Goal: Task Accomplishment & Management: Complete application form

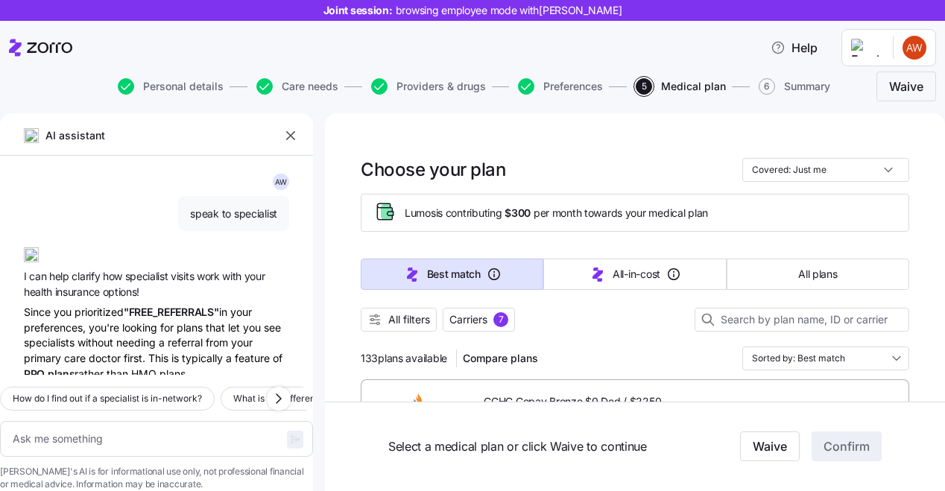
scroll to position [530, 0]
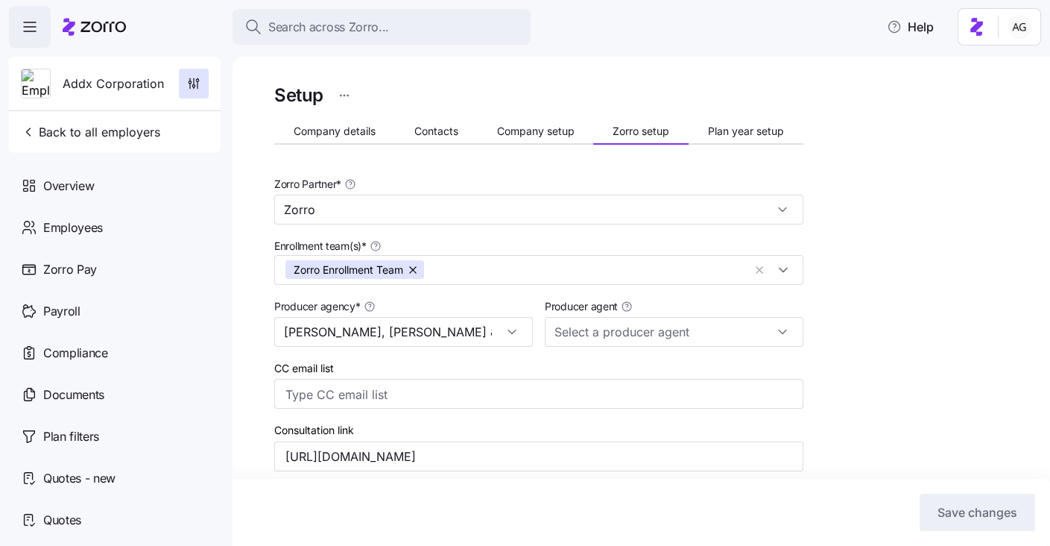
scroll to position [168, 0]
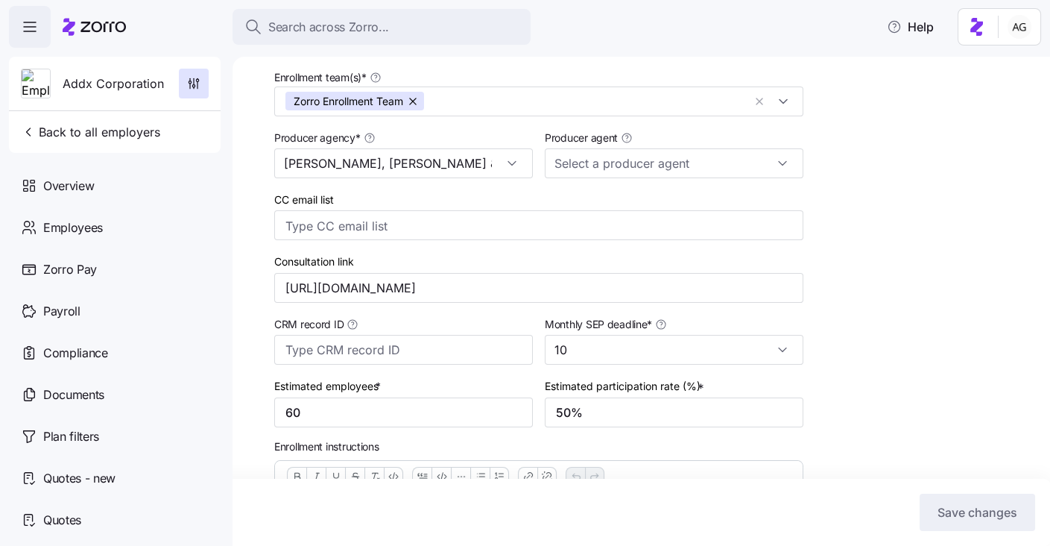
click at [117, 28] on icon at bounding box center [94, 27] width 63 height 18
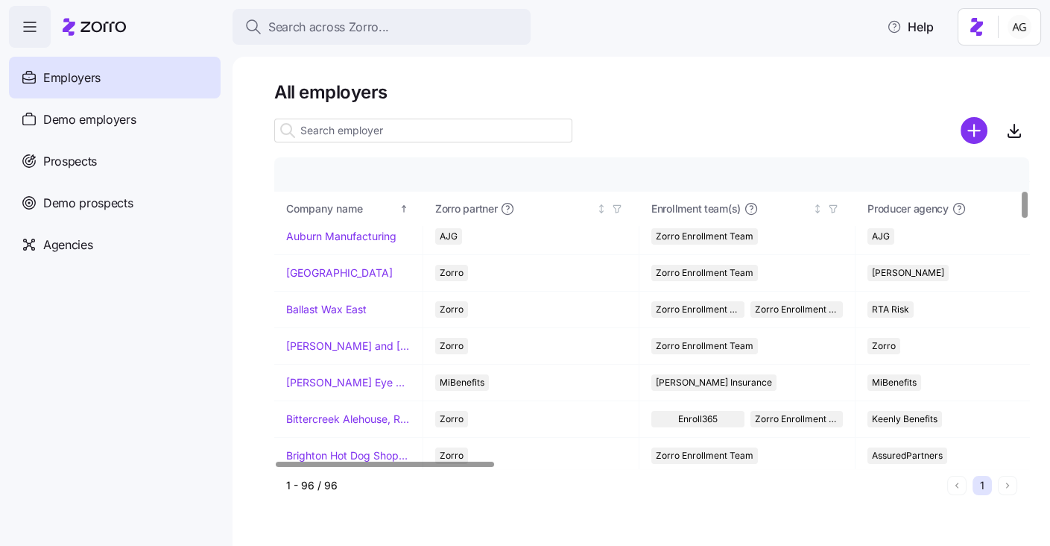
scroll to position [383, 0]
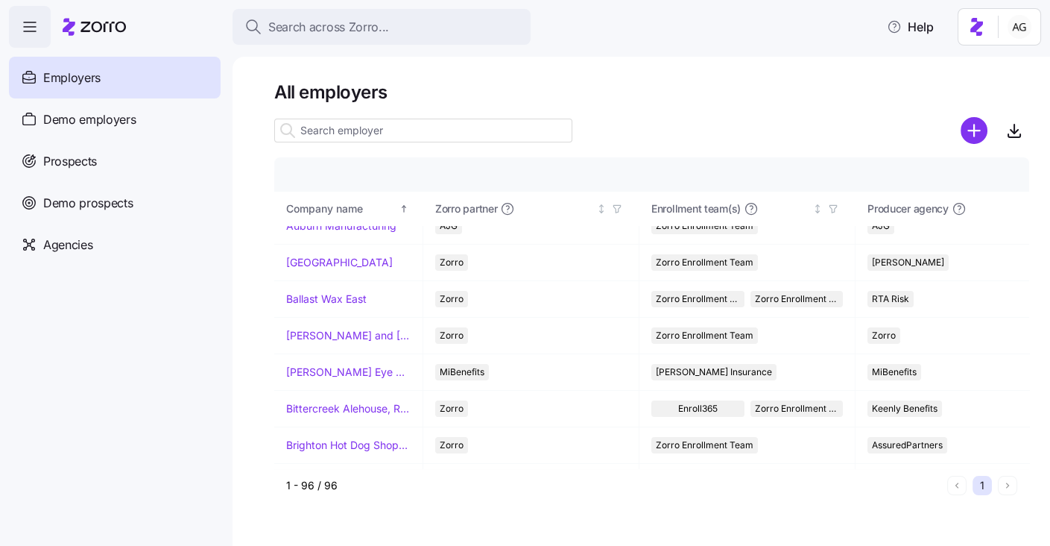
click at [363, 137] on input at bounding box center [423, 131] width 298 height 24
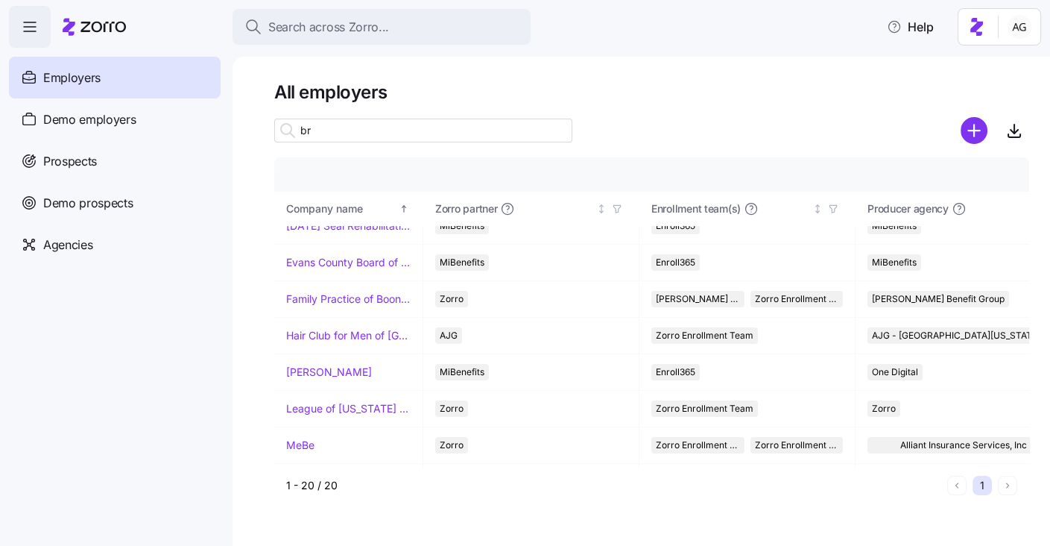
scroll to position [0, 0]
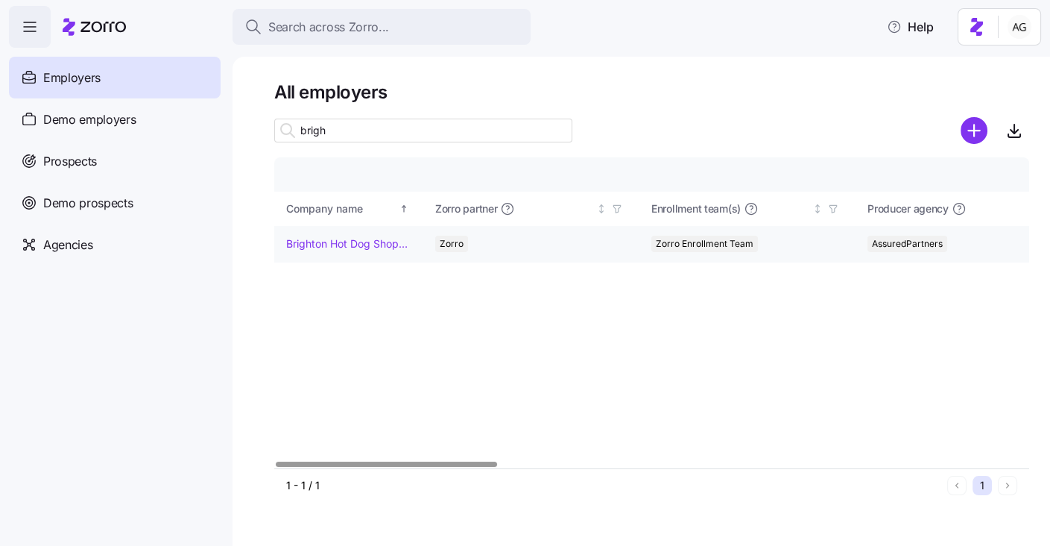
type input "brigh"
click at [339, 250] on link "Brighton Hot Dog Shoppe" at bounding box center [348, 243] width 124 height 15
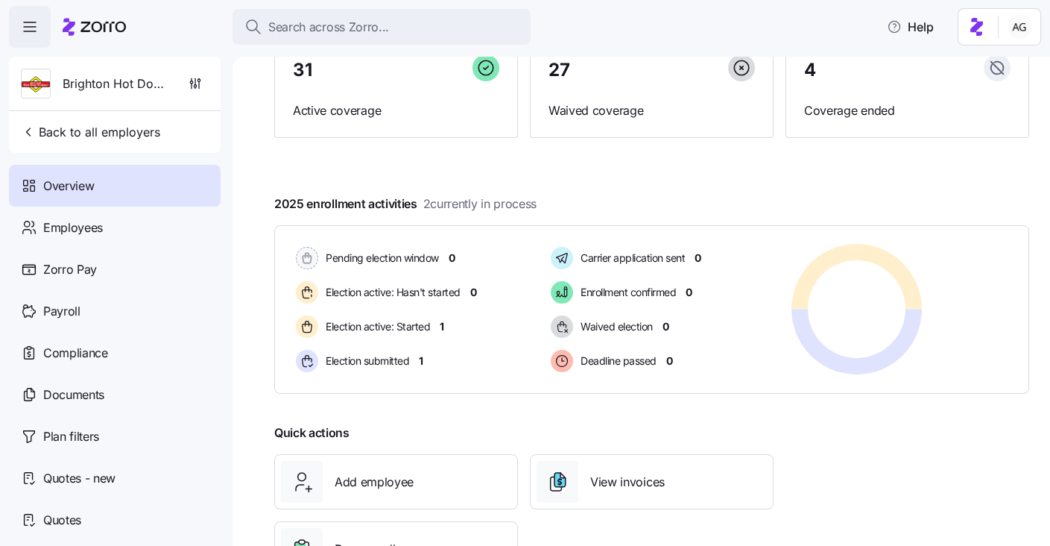
scroll to position [151, 0]
click at [101, 486] on span "Quotes - new" at bounding box center [79, 478] width 72 height 19
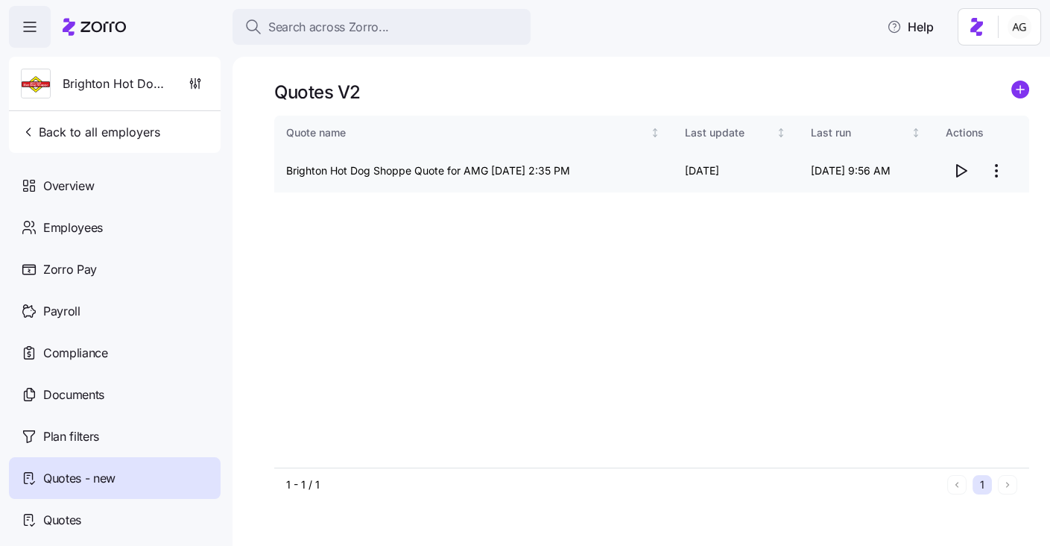
click at [956, 168] on icon "button" at bounding box center [961, 171] width 18 height 18
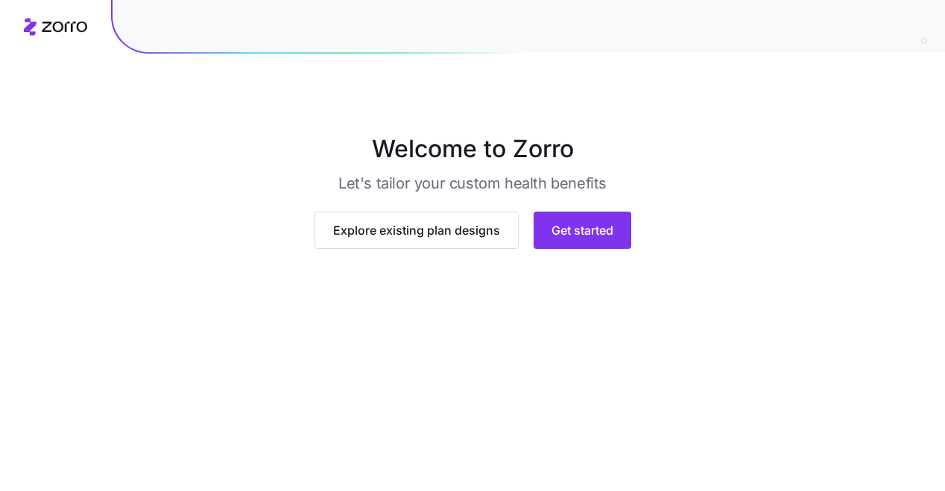
scroll to position [152, 0]
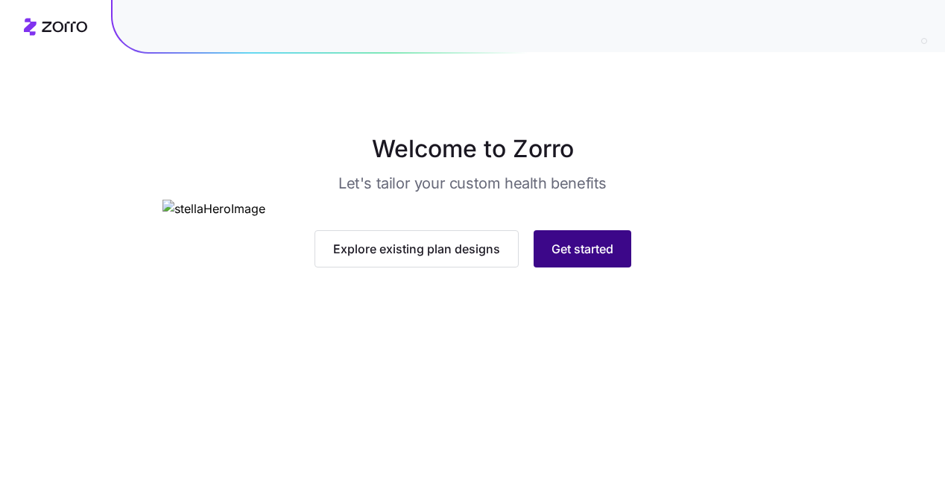
click at [575, 258] on span "Get started" at bounding box center [583, 249] width 62 height 18
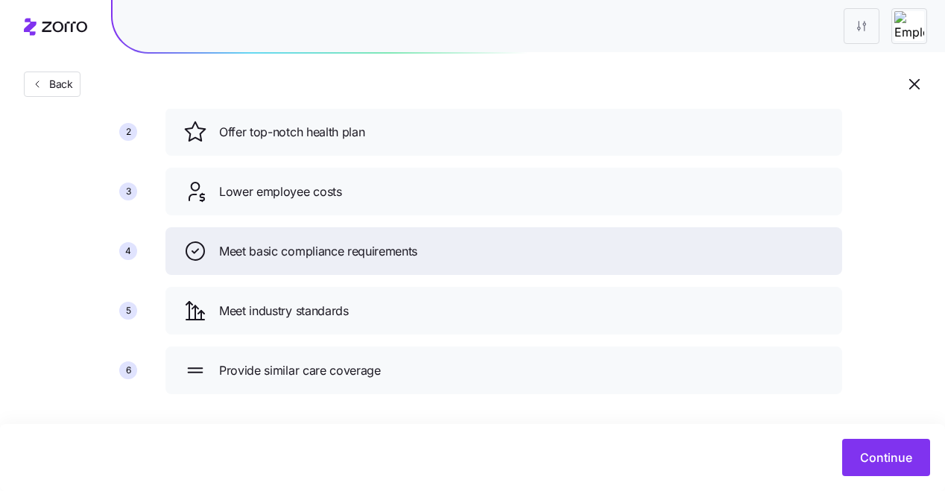
scroll to position [183, 0]
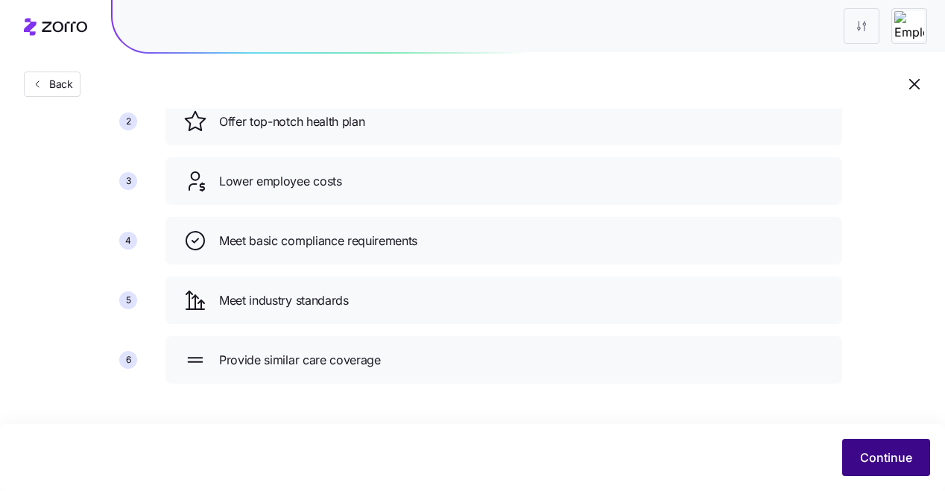
click at [886, 457] on span "Continue" at bounding box center [886, 458] width 52 height 18
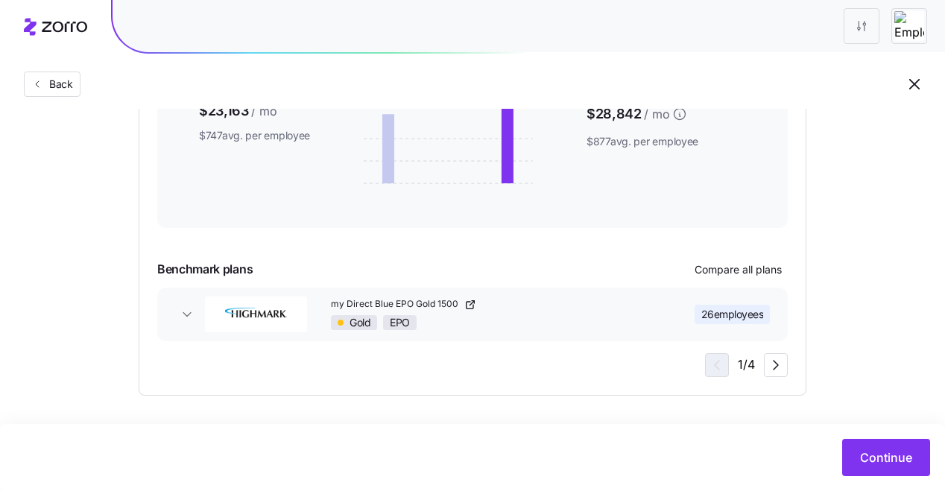
scroll to position [351, 0]
click at [544, 321] on div "Gold EPO" at bounding box center [493, 322] width 325 height 15
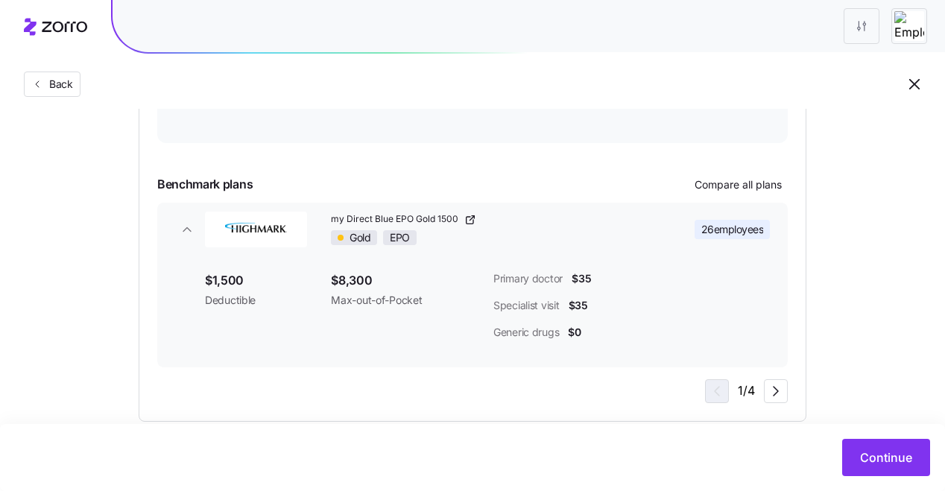
scroll to position [462, 0]
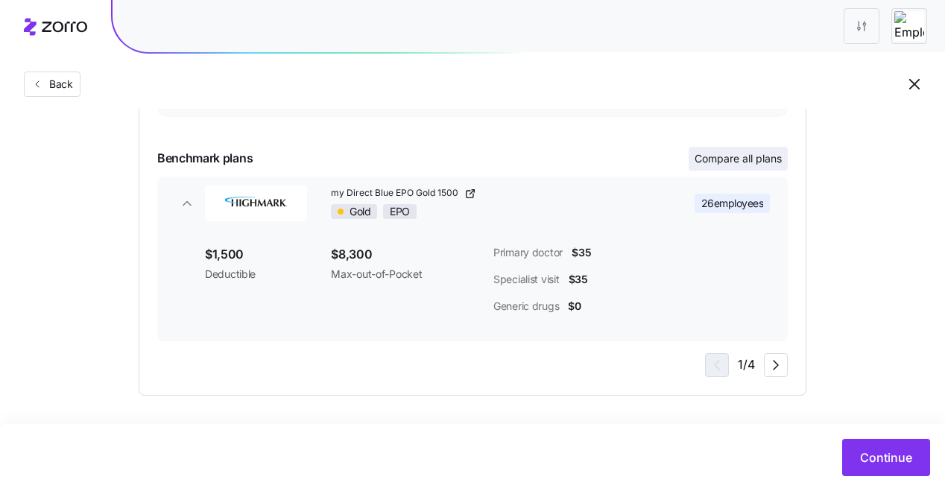
click at [705, 166] on button "Compare all plans" at bounding box center [738, 159] width 99 height 24
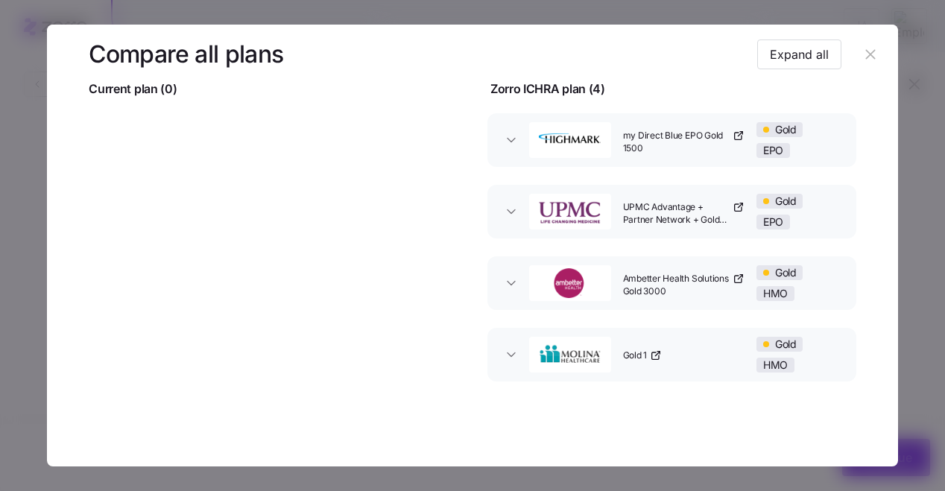
scroll to position [101, 0]
click at [866, 54] on icon "button" at bounding box center [871, 54] width 10 height 10
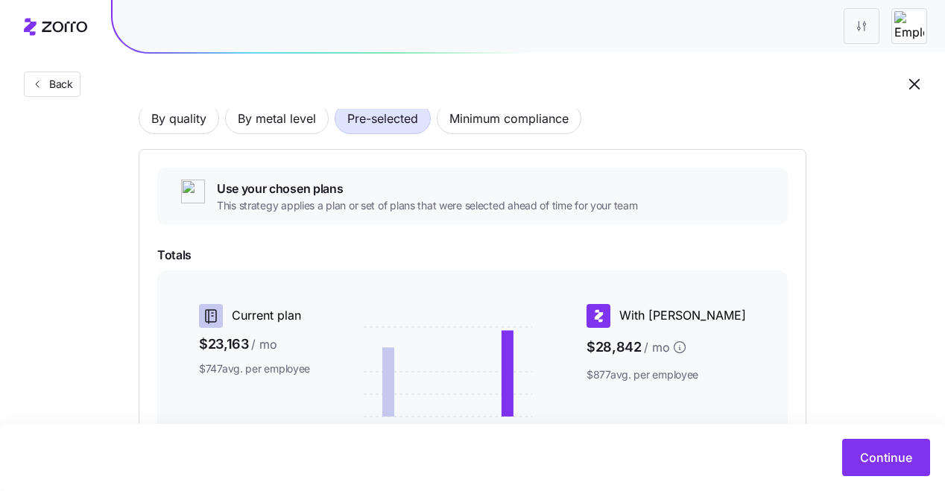
scroll to position [40, 0]
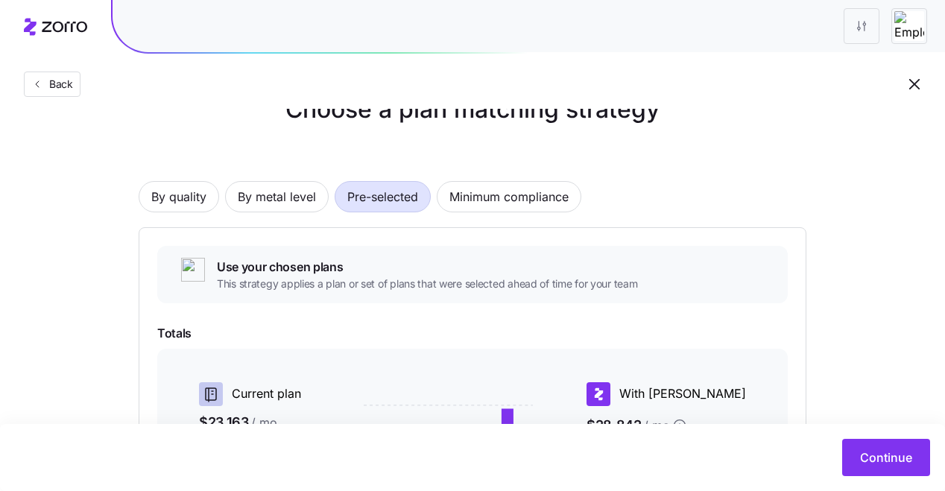
click at [385, 202] on span "Pre-selected" at bounding box center [382, 197] width 71 height 30
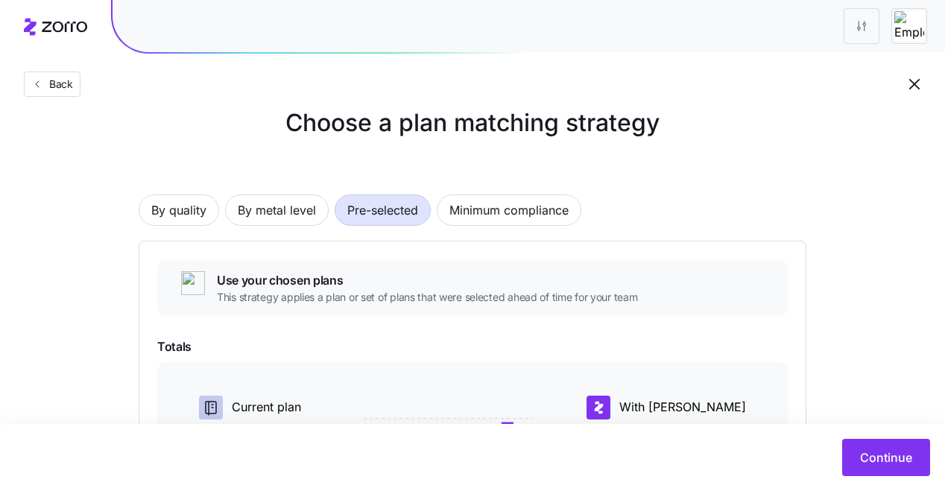
scroll to position [19, 0]
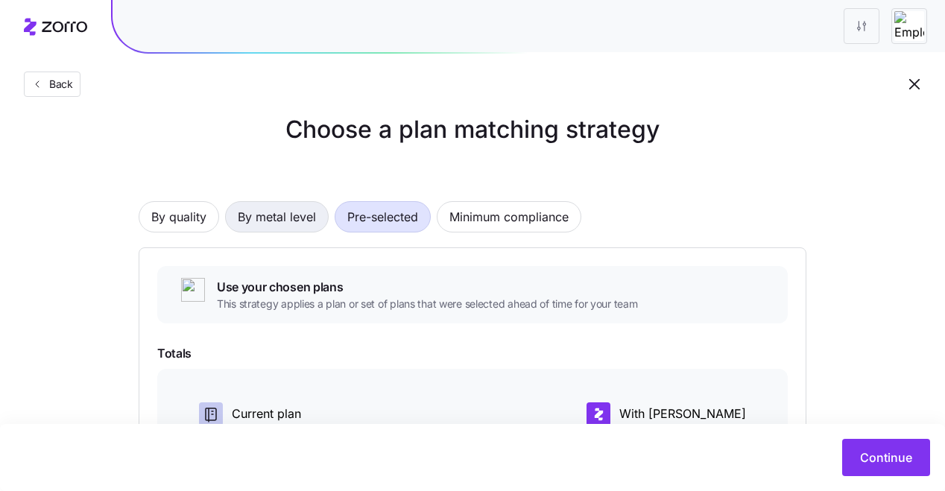
click at [306, 218] on span "By metal level" at bounding box center [277, 217] width 78 height 30
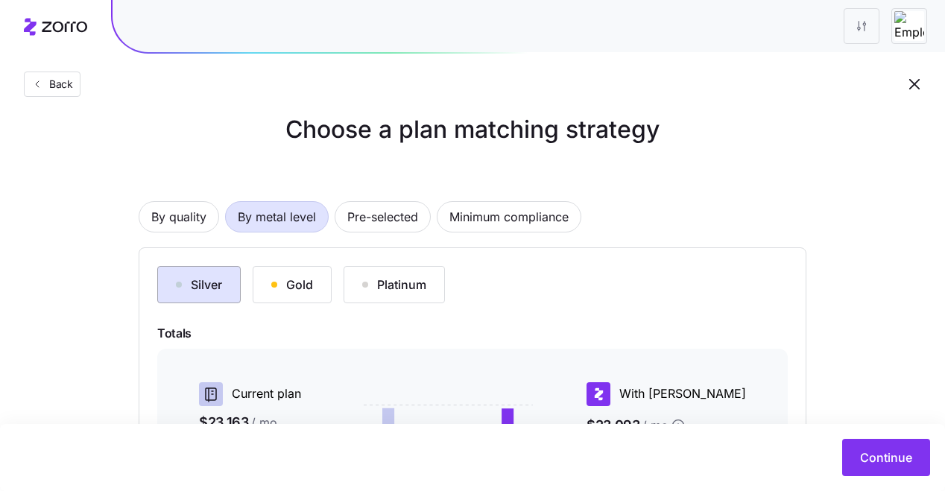
click at [182, 282] on div "Silver" at bounding box center [199, 285] width 46 height 18
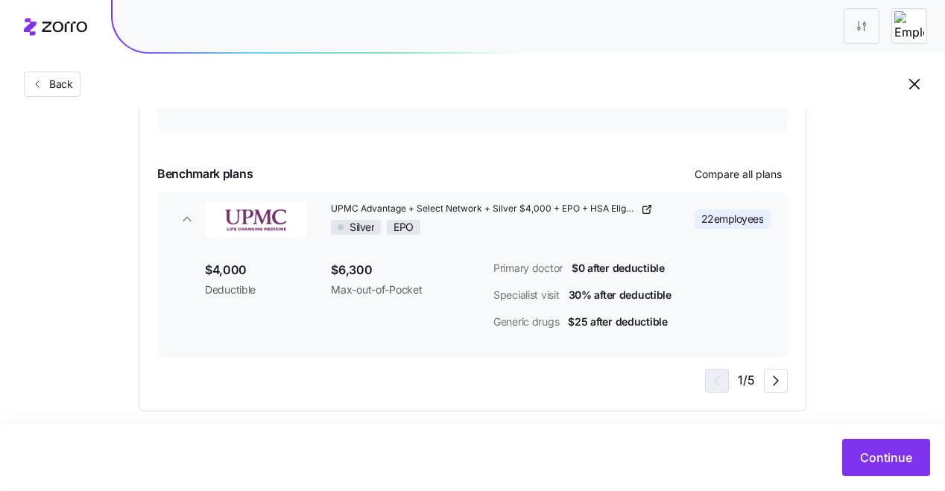
scroll to position [433, 0]
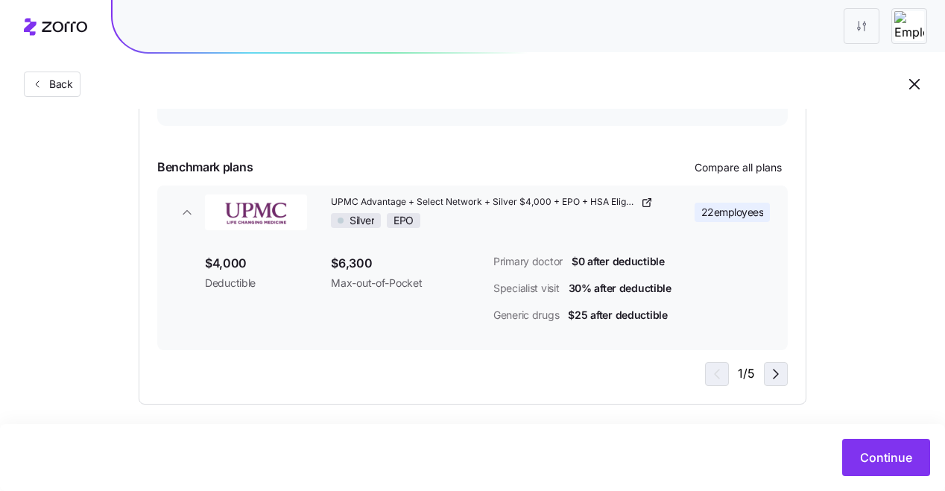
click at [778, 367] on icon "button" at bounding box center [776, 374] width 18 height 18
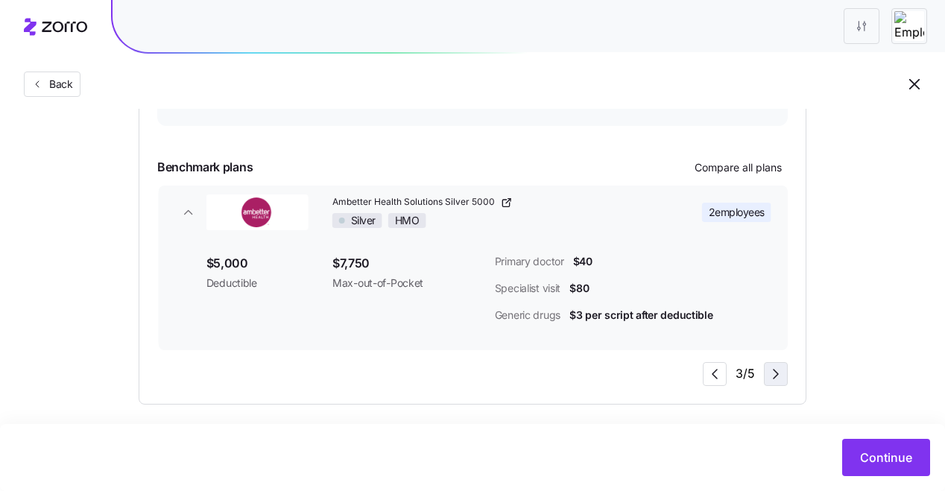
click at [778, 367] on icon "button" at bounding box center [776, 374] width 18 height 18
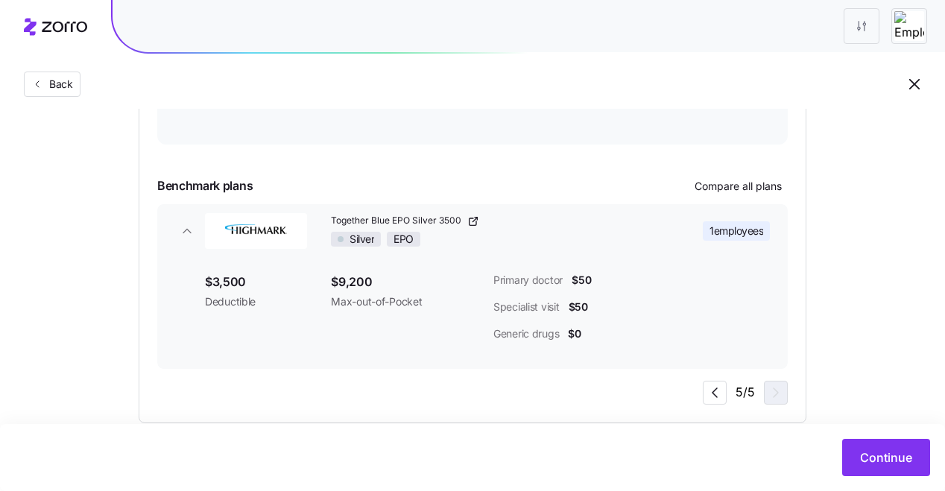
scroll to position [411, 0]
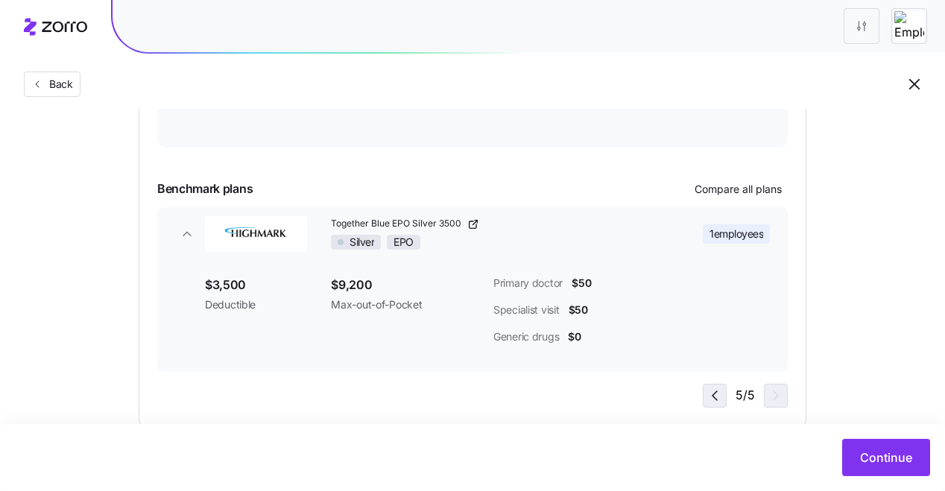
click at [717, 391] on icon "button" at bounding box center [715, 395] width 4 height 9
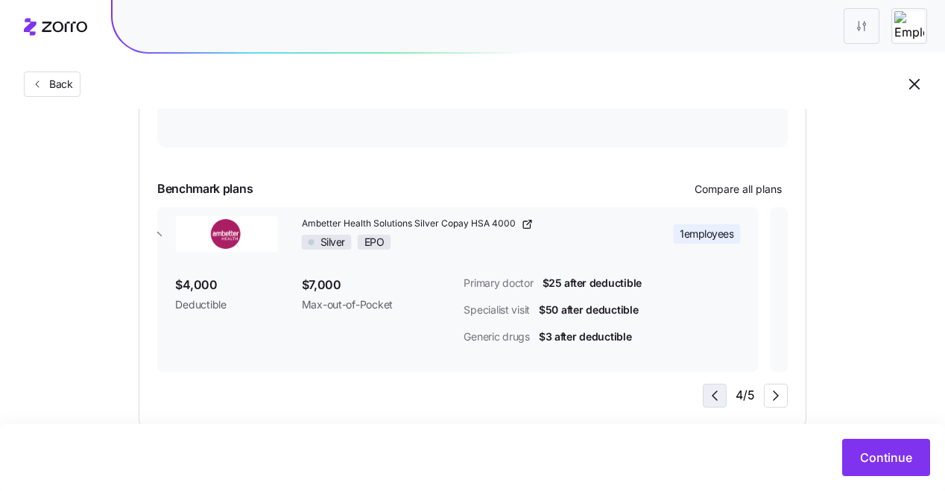
click at [717, 391] on icon "button" at bounding box center [715, 395] width 4 height 9
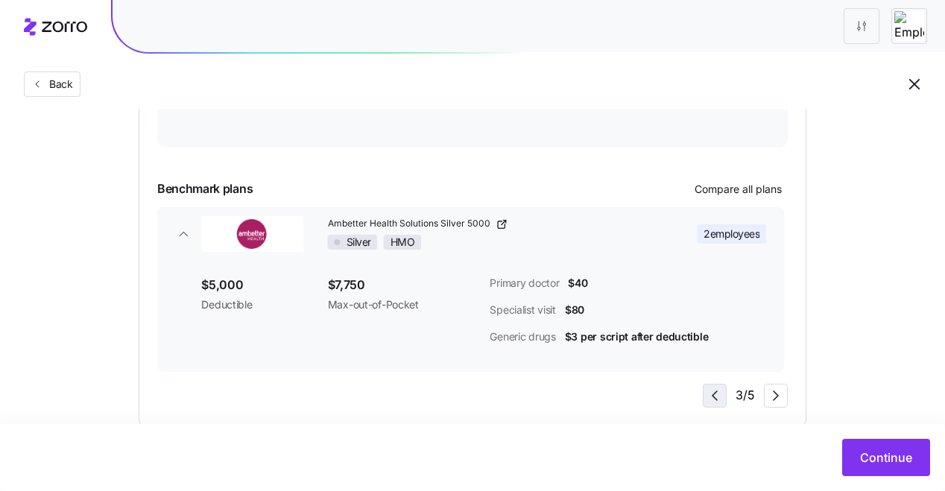
click at [717, 391] on icon "button" at bounding box center [715, 395] width 4 height 9
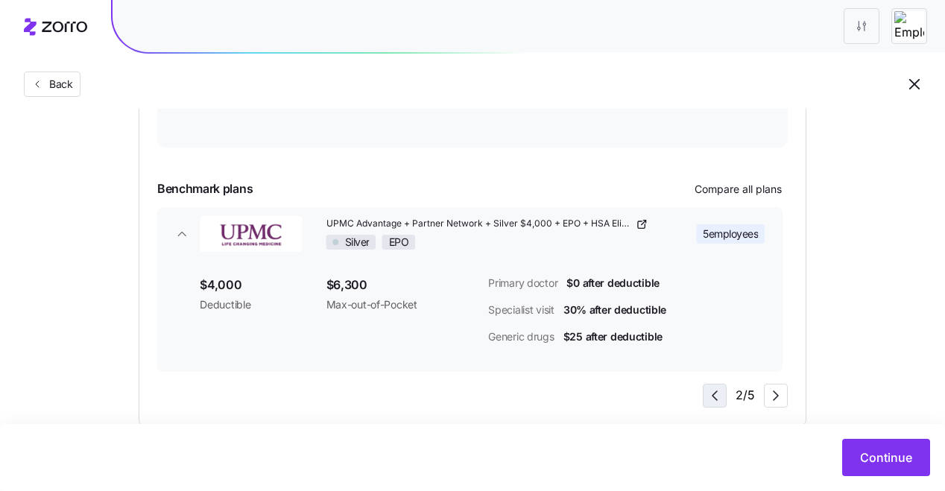
click at [717, 391] on icon "button" at bounding box center [715, 395] width 4 height 9
click at [717, 391] on div "1 / 5" at bounding box center [746, 396] width 83 height 24
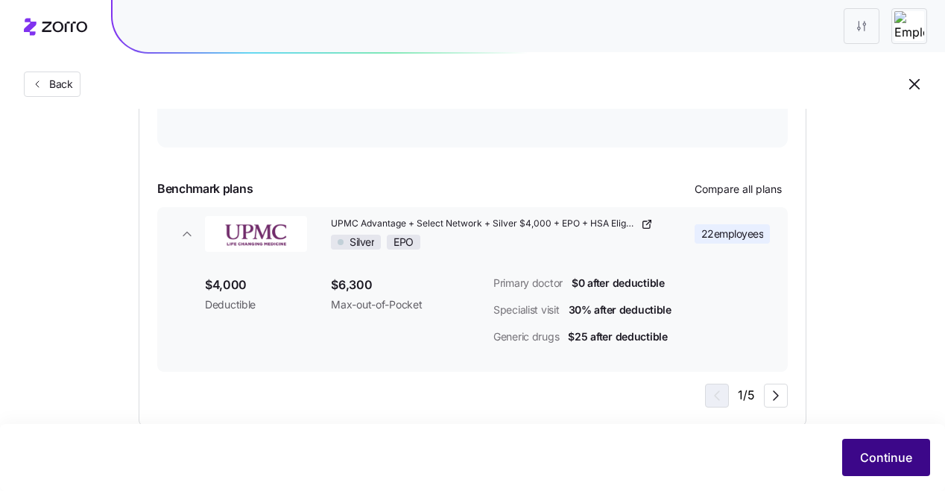
click at [877, 451] on span "Continue" at bounding box center [886, 458] width 52 height 18
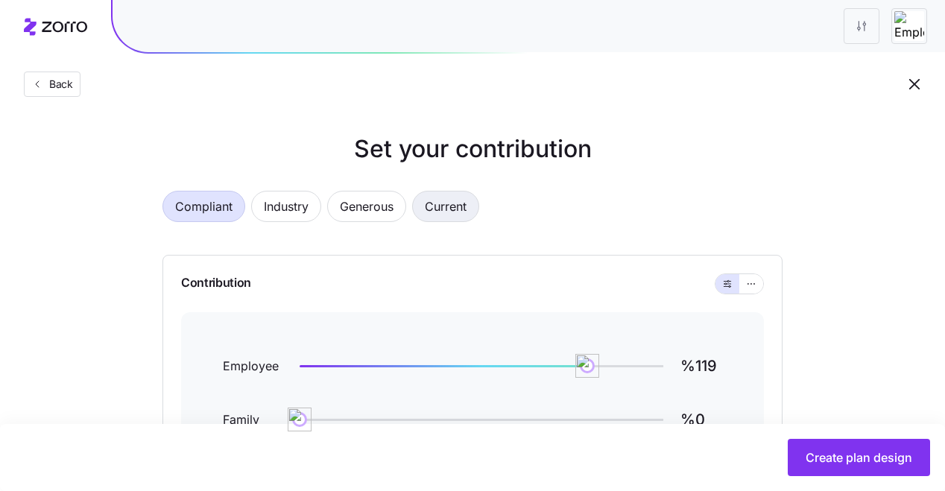
click at [441, 206] on span "Current" at bounding box center [446, 207] width 42 height 30
type input "%69"
type input "%113"
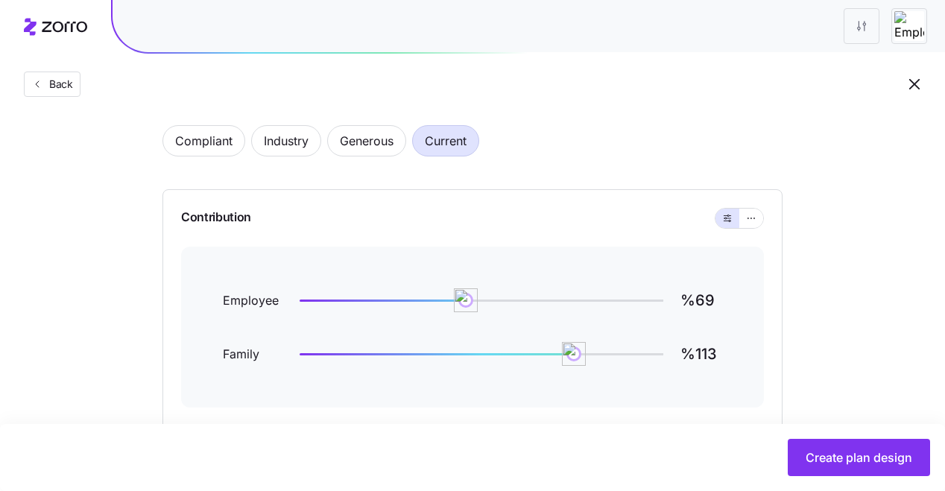
scroll to position [65, 0]
click at [754, 222] on icon "button" at bounding box center [751, 219] width 10 height 18
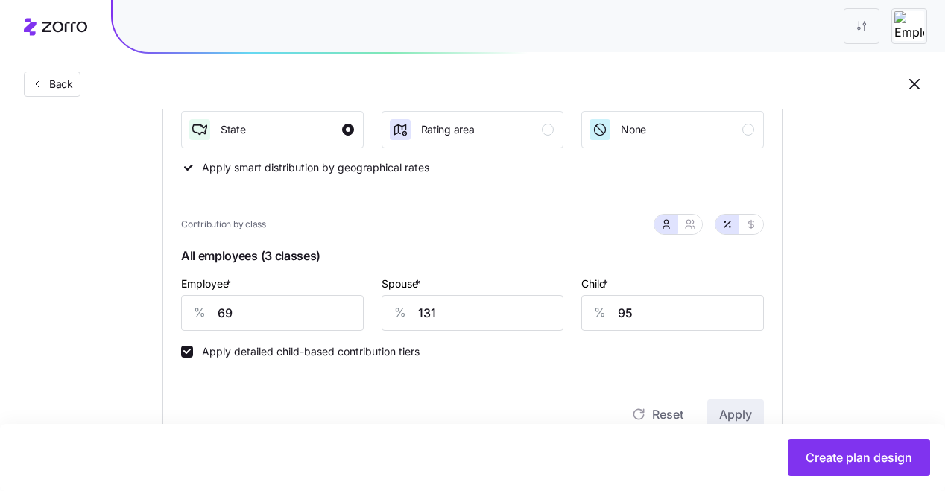
scroll to position [256, 0]
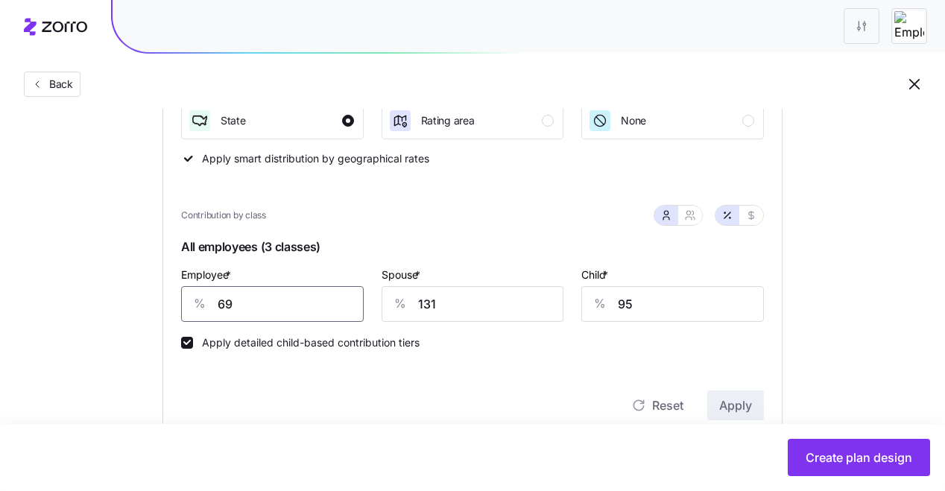
click at [267, 305] on input "69" at bounding box center [272, 304] width 183 height 36
type input "80"
click at [448, 306] on input "131" at bounding box center [473, 304] width 183 height 36
type input "80"
click at [636, 311] on input "95" at bounding box center [672, 304] width 183 height 36
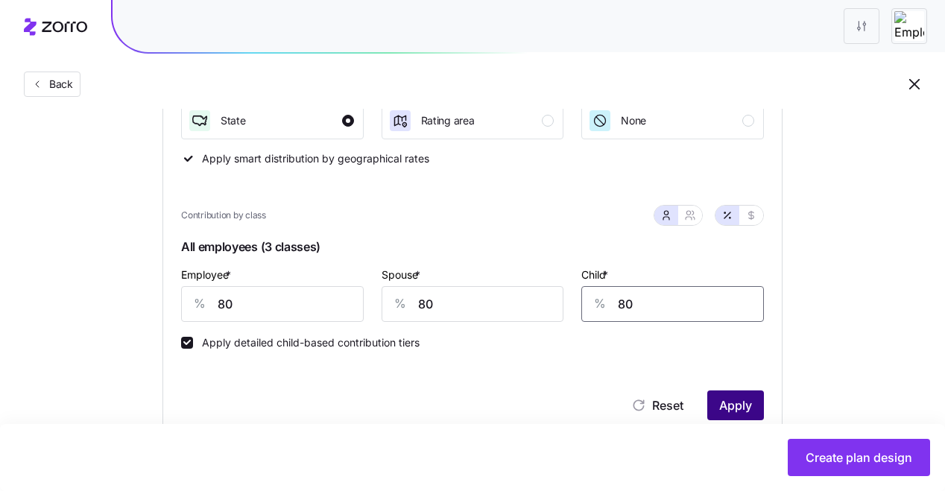
type input "80"
click at [730, 408] on span "Apply" at bounding box center [735, 406] width 33 height 18
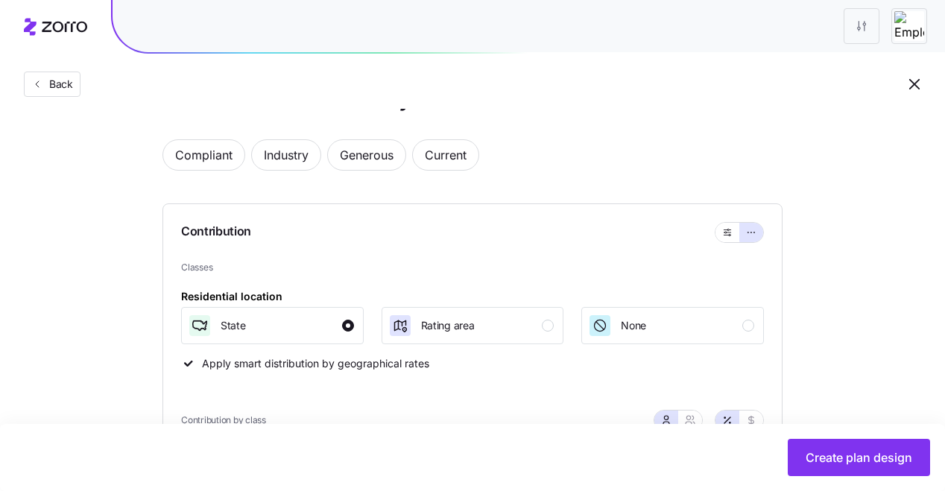
scroll to position [0, 0]
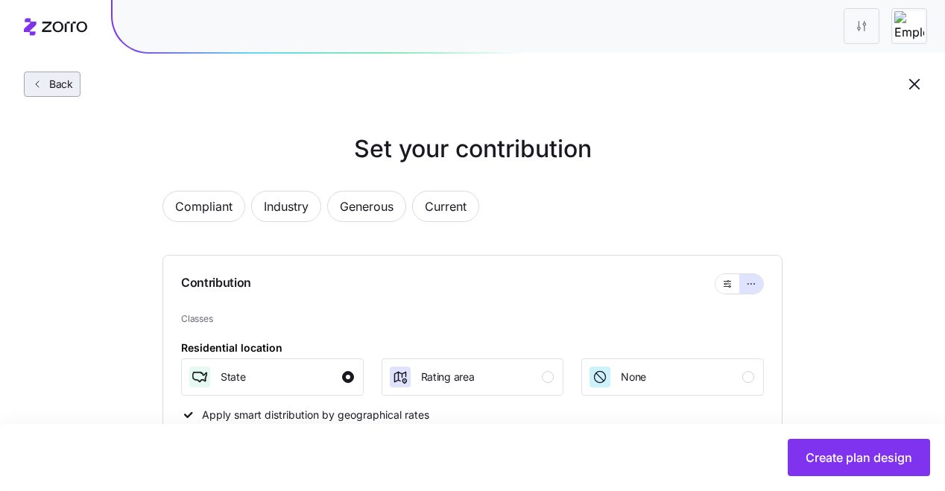
click at [75, 87] on button "Back" at bounding box center [52, 84] width 57 height 25
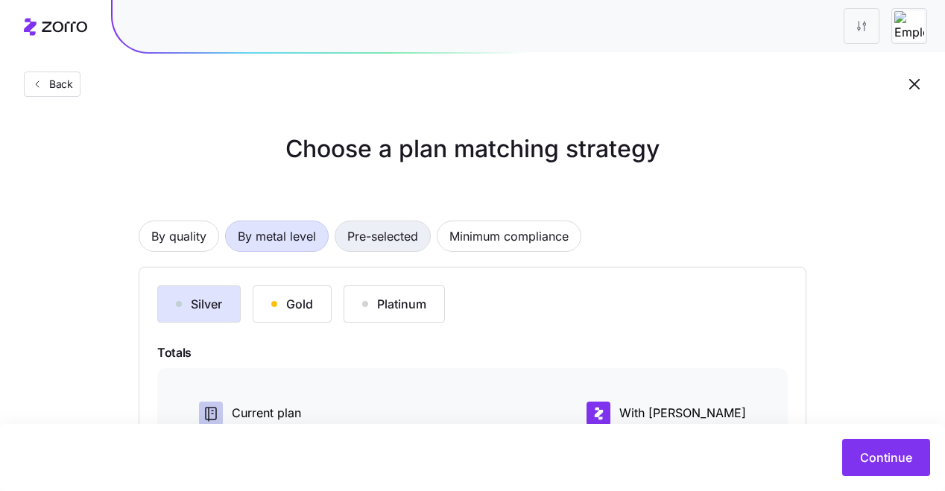
click at [395, 242] on span "Pre-selected" at bounding box center [382, 236] width 71 height 30
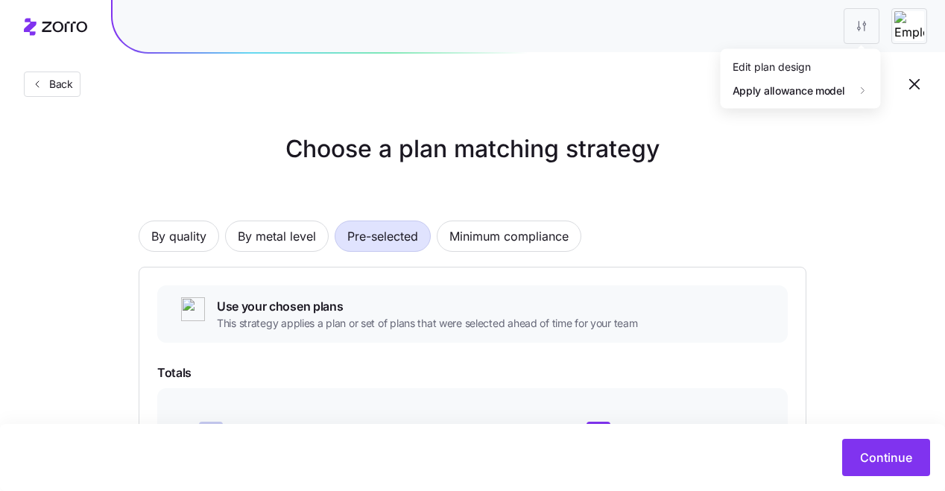
click at [868, 26] on html "Back Choose a plan matching strategy By quality By metal level Pre-selected Min…" at bounding box center [472, 421] width 945 height 842
click at [756, 63] on div "Edit plan design" at bounding box center [772, 66] width 78 height 16
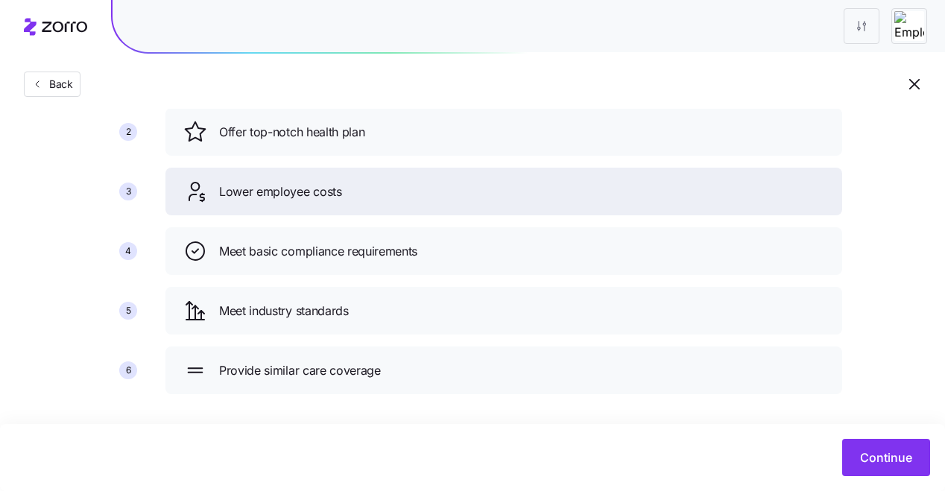
scroll to position [183, 0]
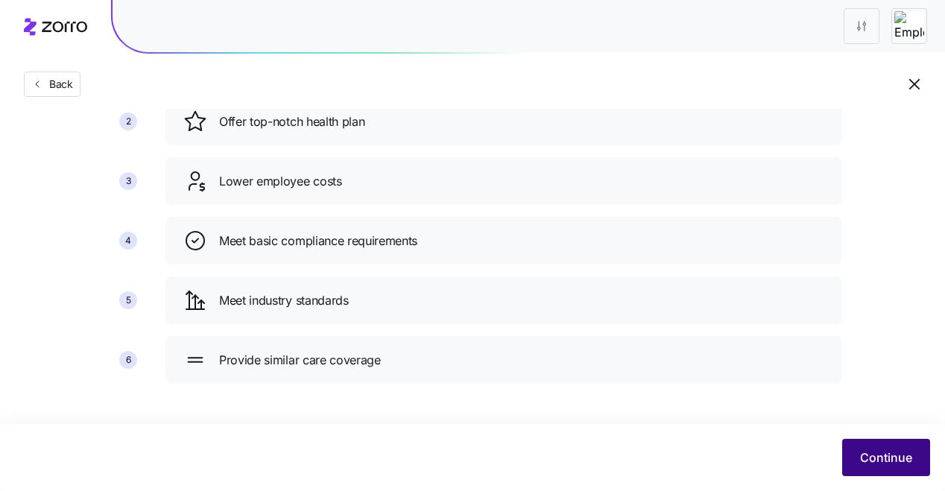
click at [867, 452] on span "Continue" at bounding box center [886, 458] width 52 height 18
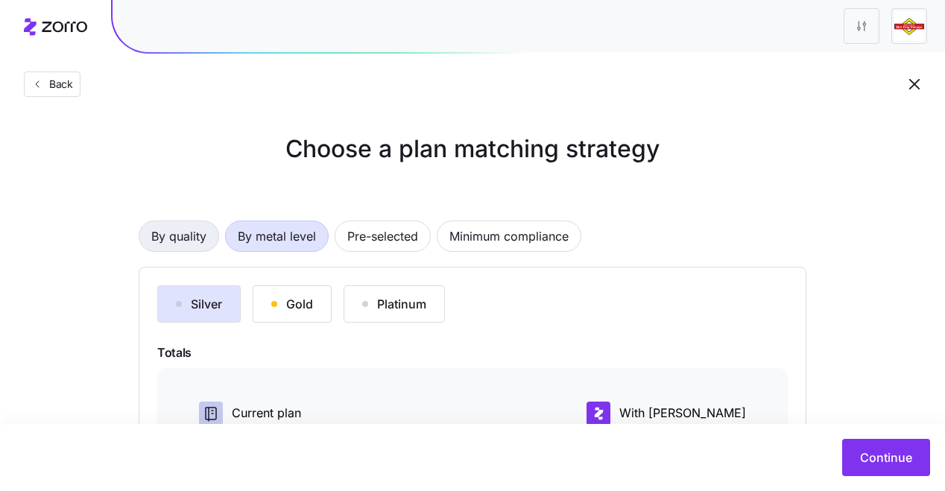
click at [188, 232] on span "By quality" at bounding box center [178, 236] width 55 height 30
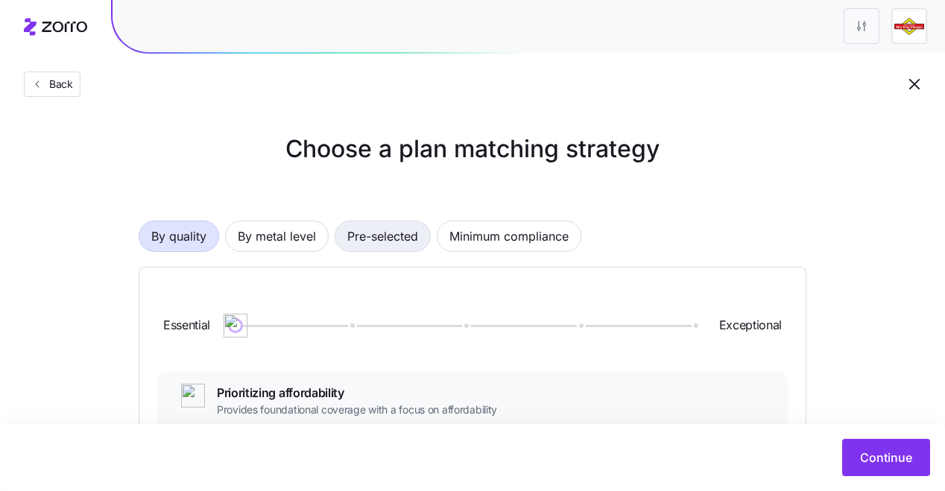
click at [346, 241] on button "Pre-selected" at bounding box center [383, 236] width 96 height 31
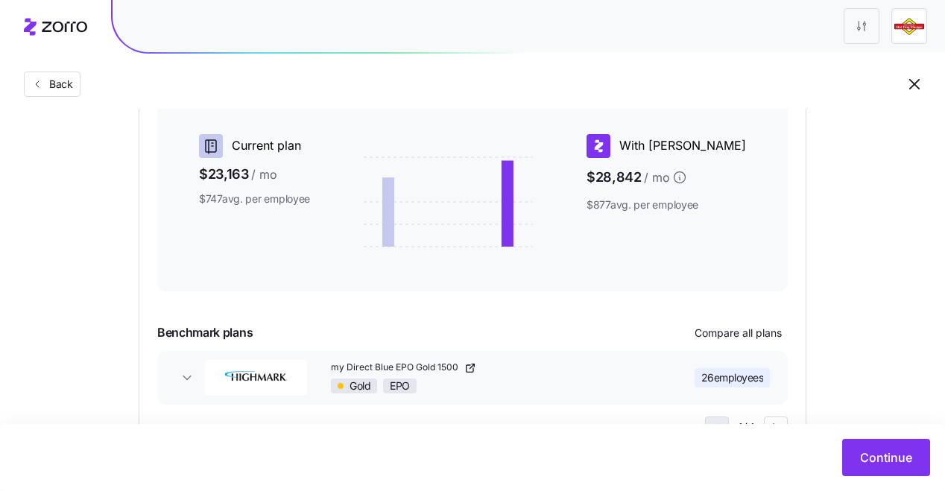
scroll to position [351, 0]
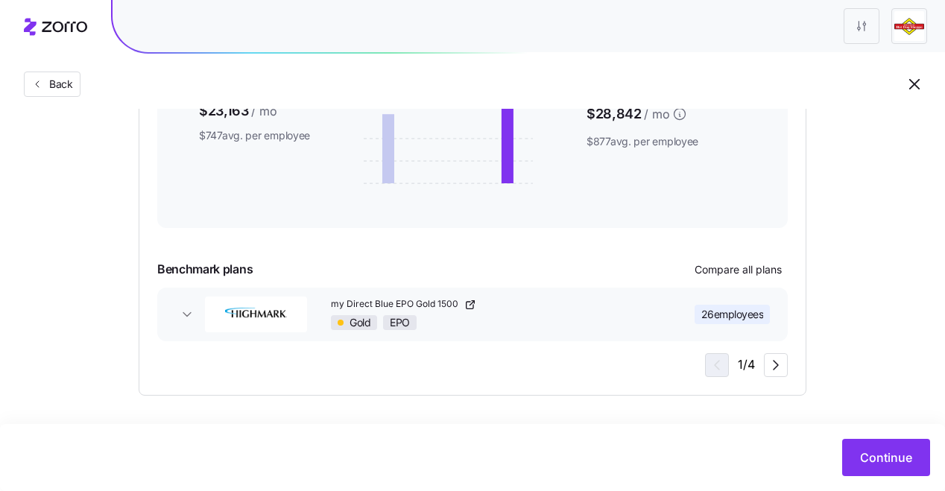
click at [282, 323] on img "button" at bounding box center [256, 315] width 102 height 36
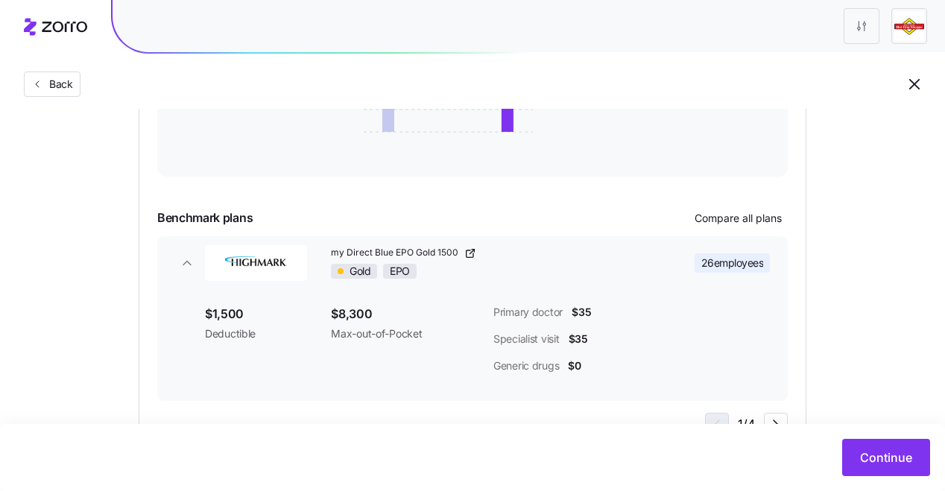
scroll to position [462, 0]
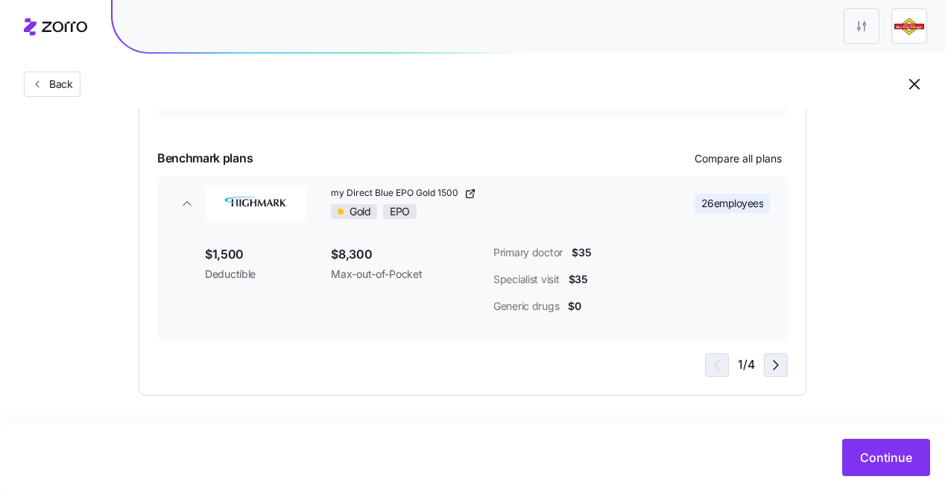
click at [769, 367] on icon "button" at bounding box center [776, 365] width 18 height 18
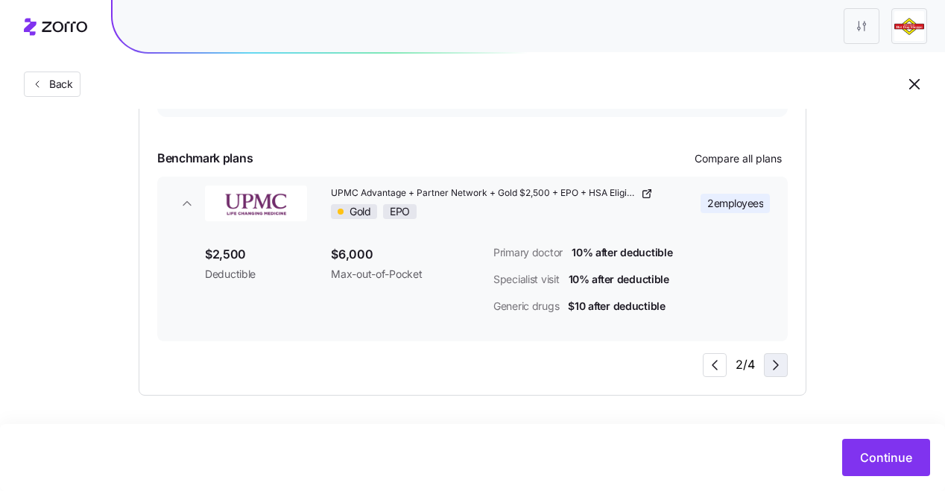
click at [769, 367] on icon "button" at bounding box center [776, 365] width 18 height 18
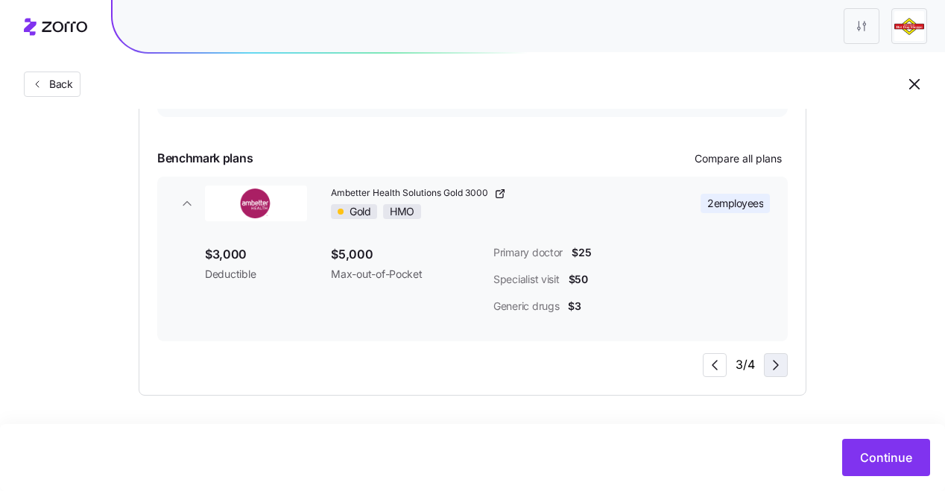
click at [769, 367] on icon "button" at bounding box center [776, 365] width 18 height 18
click at [769, 367] on div "4 / 4" at bounding box center [745, 365] width 85 height 24
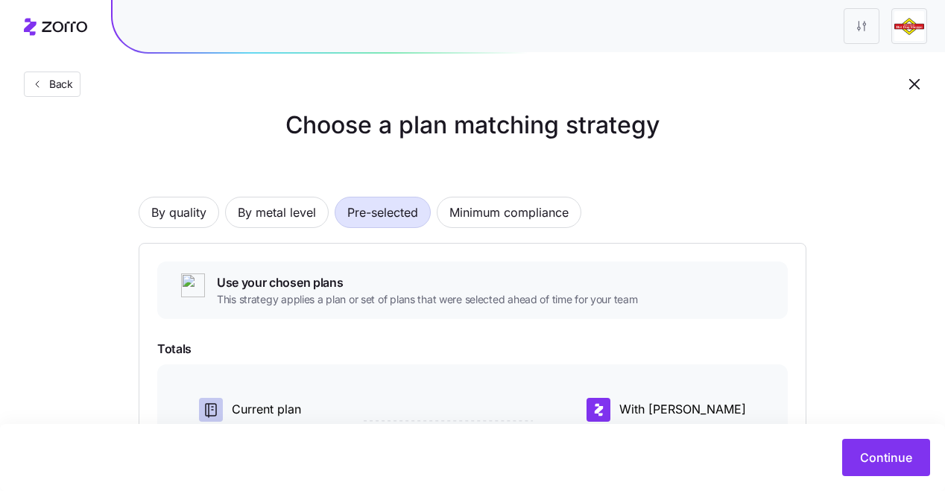
scroll to position [25, 0]
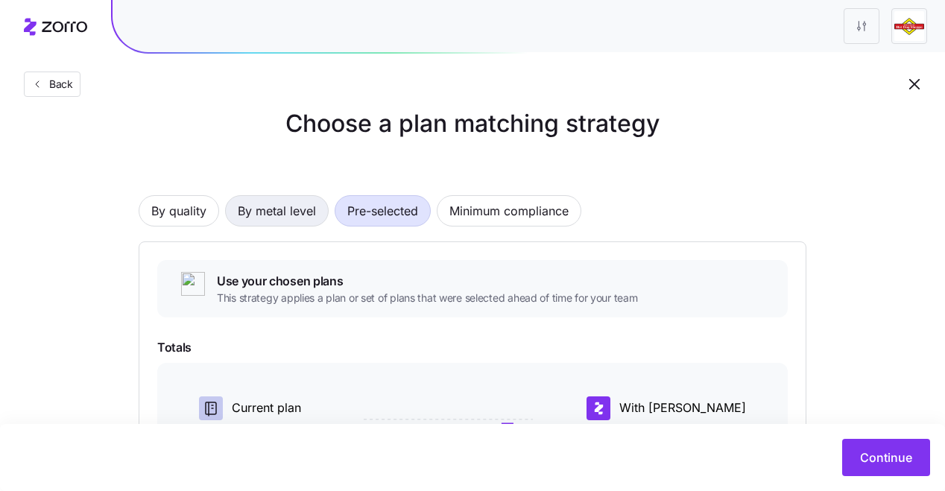
click at [307, 215] on span "By metal level" at bounding box center [277, 211] width 78 height 30
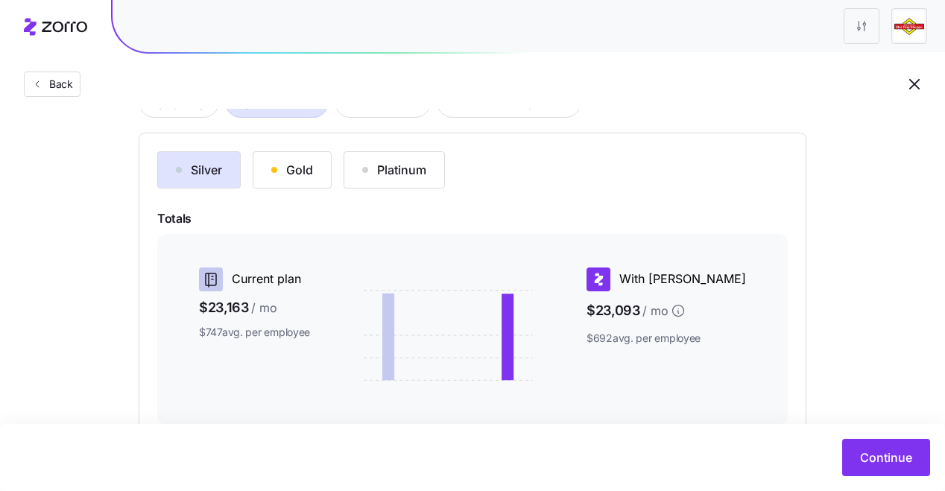
scroll to position [133, 0]
click at [209, 173] on div "Silver" at bounding box center [199, 171] width 46 height 18
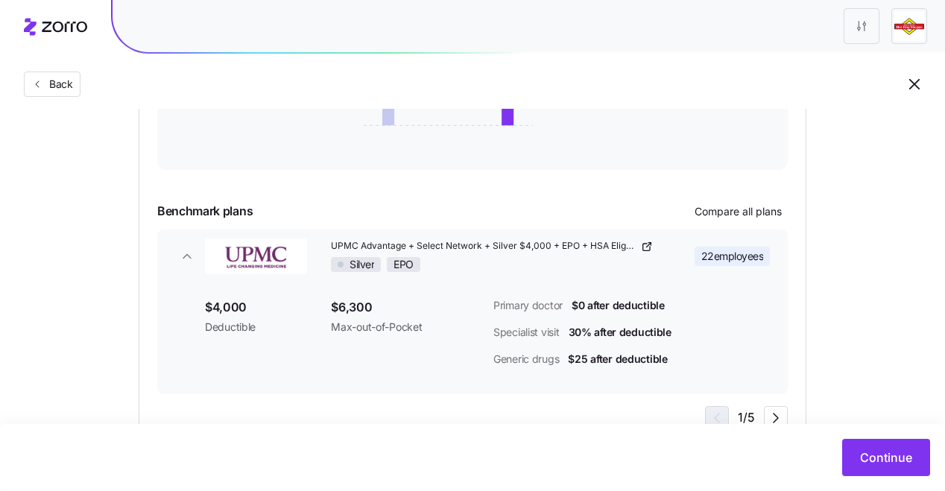
scroll to position [390, 0]
click at [713, 224] on div "Silver Gold Platinum Totals Current plan $23,163 / mo $747 avg. per employee Wi…" at bounding box center [472, 163] width 631 height 534
click at [713, 212] on span "Compare all plans" at bounding box center [738, 210] width 87 height 15
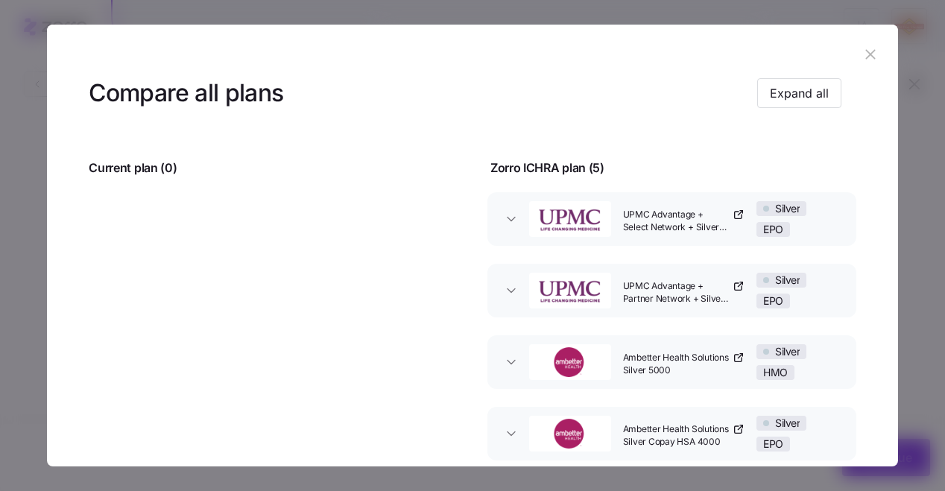
scroll to position [0, 0]
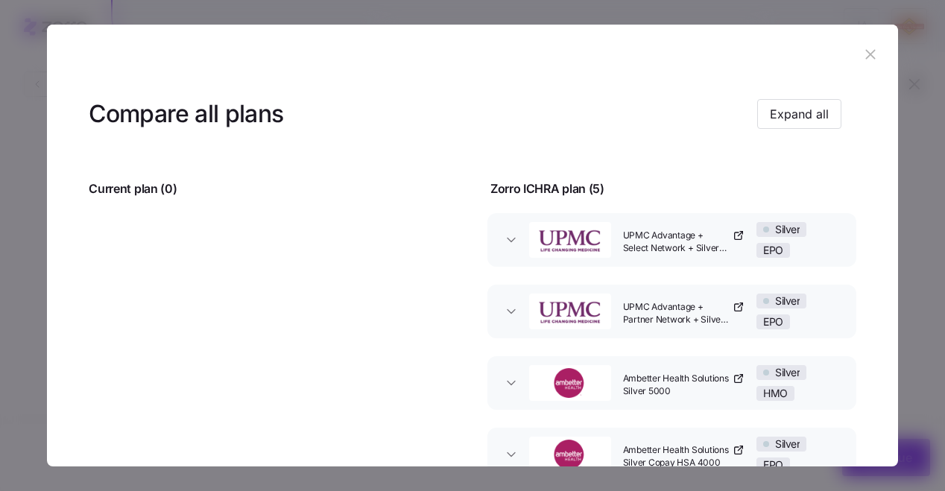
click at [863, 60] on icon "button" at bounding box center [870, 54] width 16 height 16
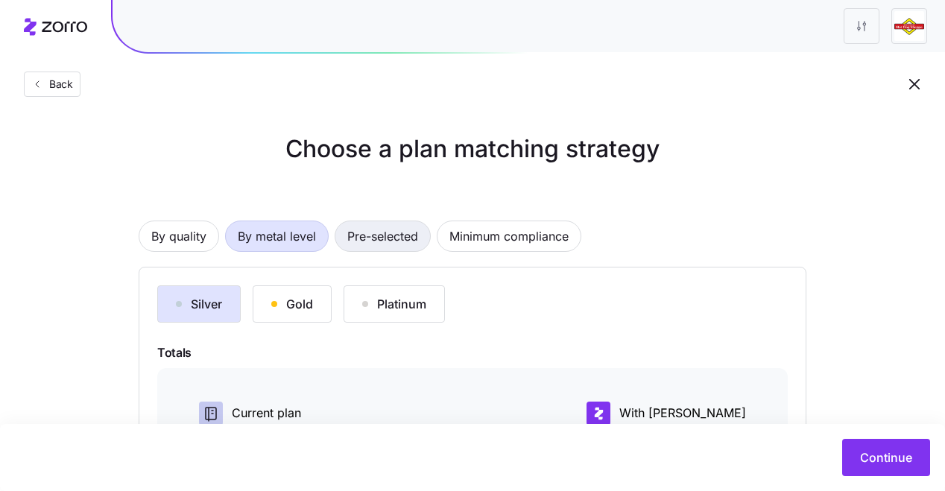
click at [368, 240] on span "Pre-selected" at bounding box center [382, 236] width 71 height 30
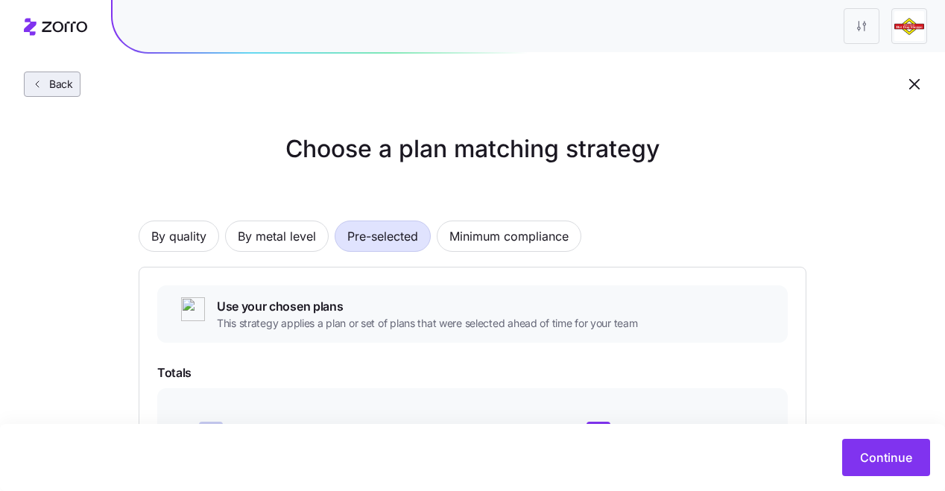
click at [69, 83] on span "Back" at bounding box center [58, 84] width 30 height 15
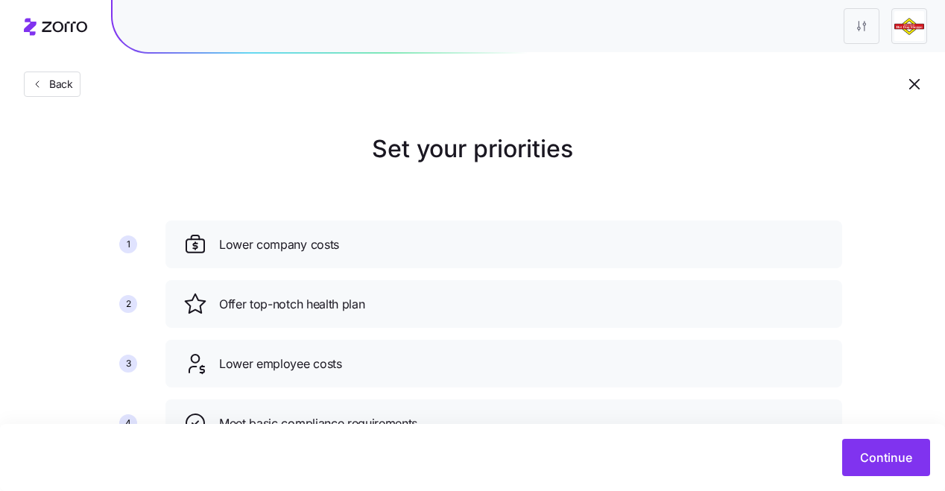
scroll to position [183, 0]
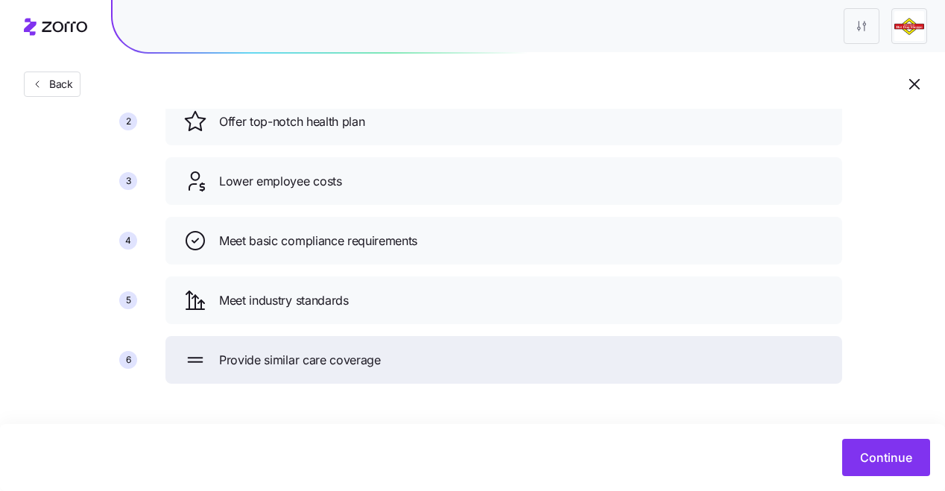
click at [273, 353] on span "Provide similar care coverage" at bounding box center [300, 360] width 162 height 19
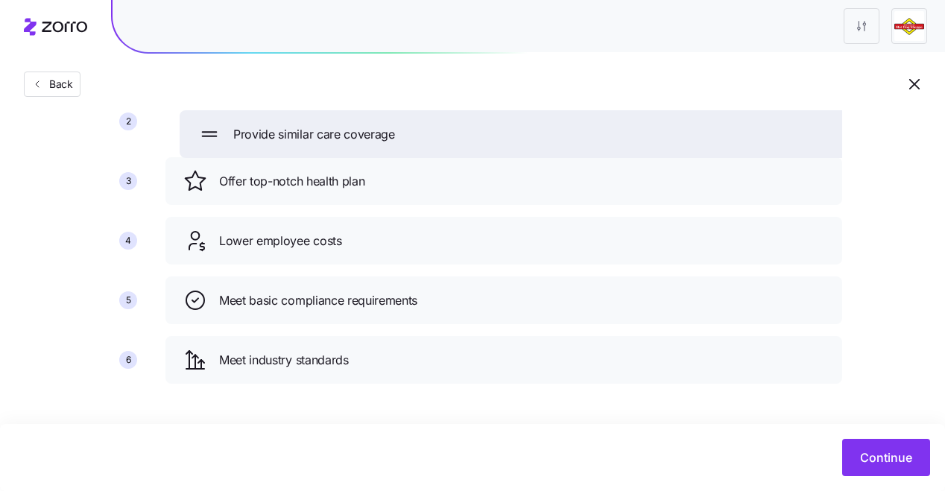
drag, startPoint x: 366, startPoint y: 363, endPoint x: 380, endPoint y: 137, distance: 226.3
click at [380, 137] on span "Provide similar care coverage" at bounding box center [314, 134] width 162 height 19
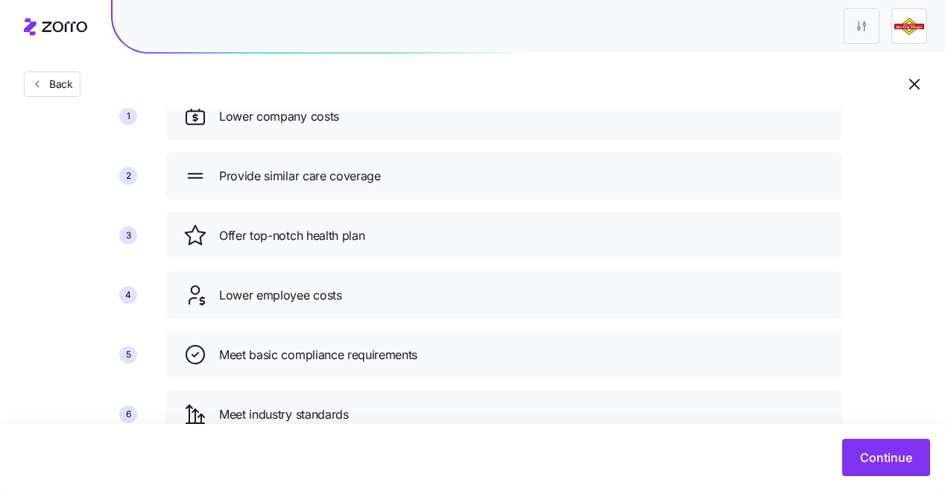
scroll to position [124, 0]
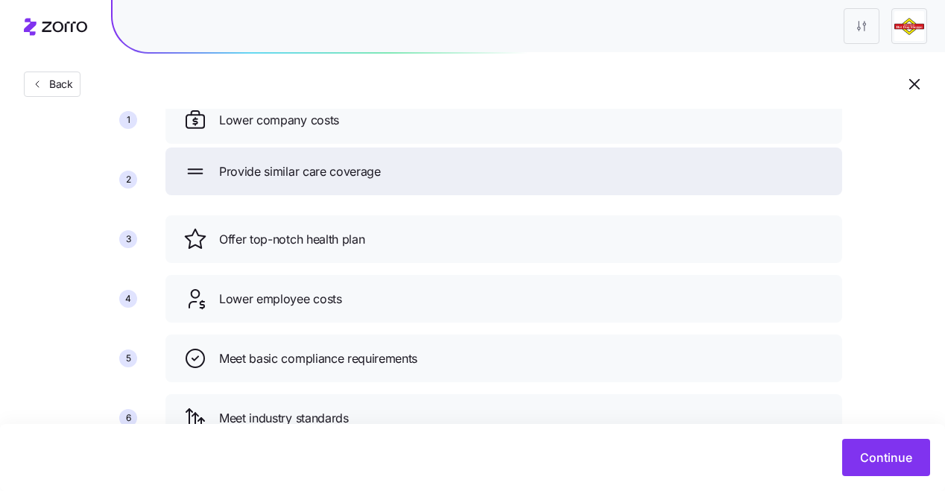
click at [361, 162] on div "Provide similar care coverage" at bounding box center [503, 172] width 641 height 24
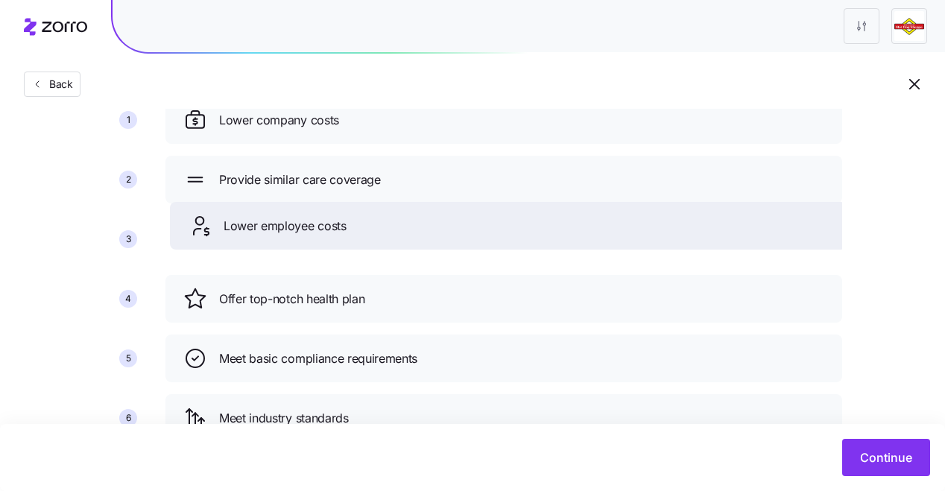
drag, startPoint x: 329, startPoint y: 302, endPoint x: 334, endPoint y: 230, distance: 72.4
click at [334, 230] on span "Lower employee costs" at bounding box center [285, 226] width 123 height 19
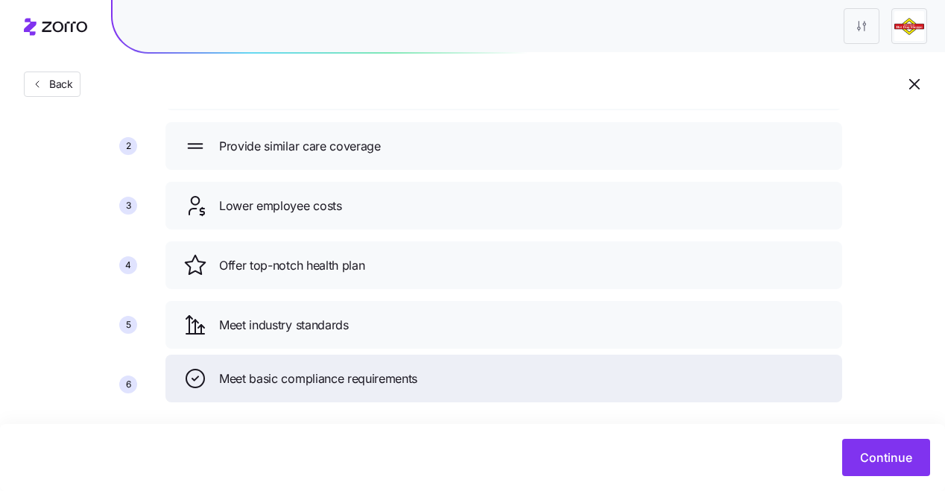
drag, startPoint x: 316, startPoint y: 359, endPoint x: 315, endPoint y: 408, distance: 49.2
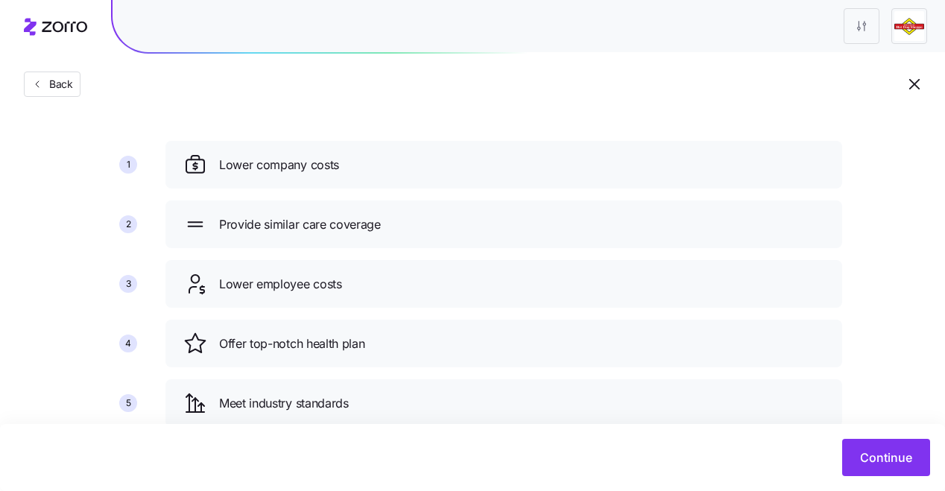
scroll to position [41, 0]
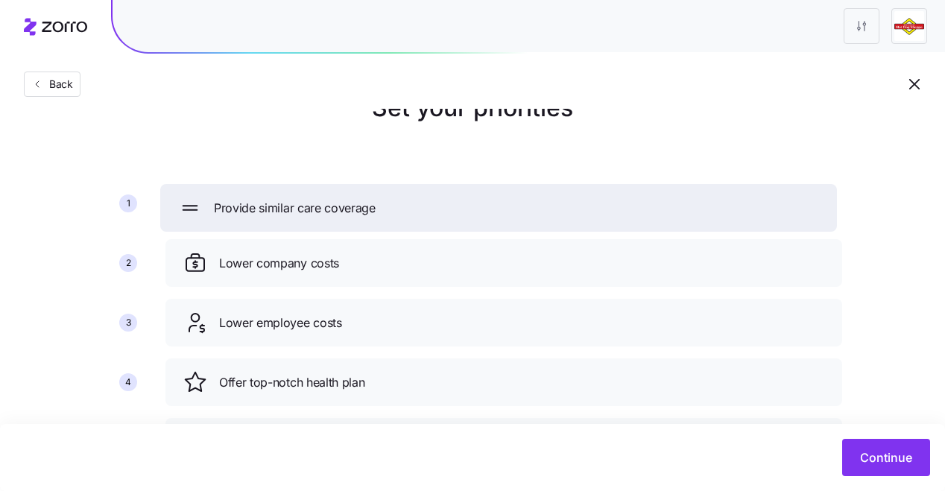
drag, startPoint x: 291, startPoint y: 272, endPoint x: 285, endPoint y: 218, distance: 54.7
click at [285, 218] on div "Provide similar care coverage" at bounding box center [498, 208] width 641 height 24
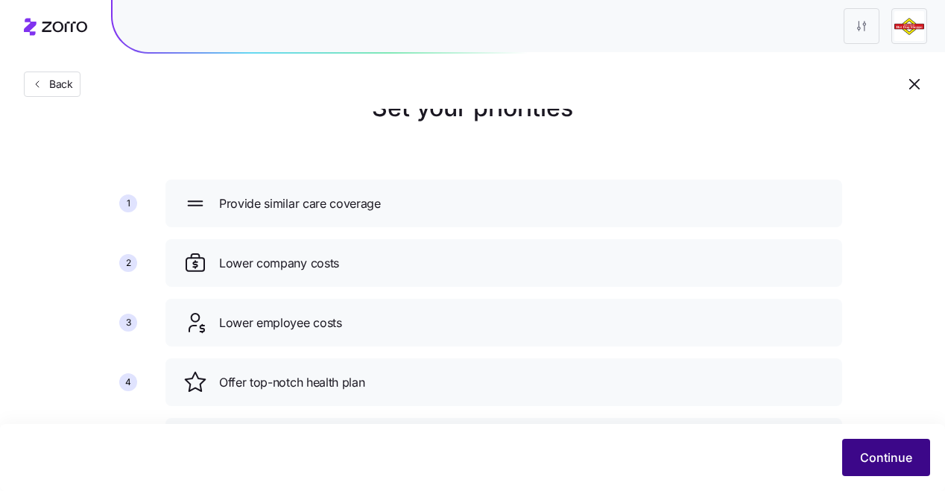
click at [892, 444] on button "Continue" at bounding box center [886, 457] width 88 height 37
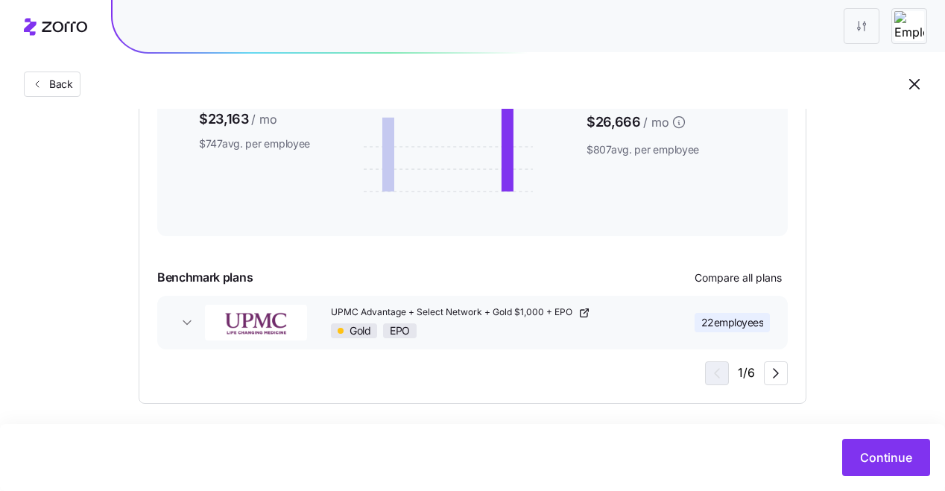
scroll to position [438, 0]
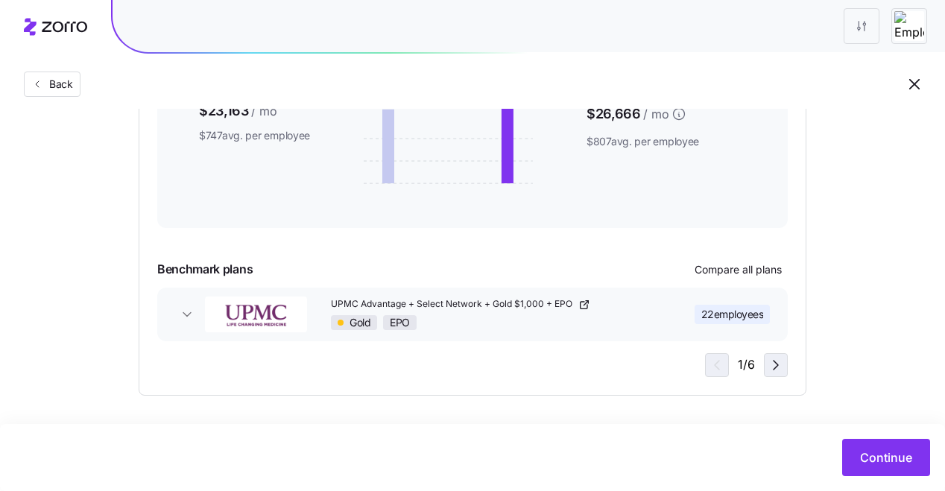
click at [765, 364] on span "button" at bounding box center [776, 365] width 22 height 22
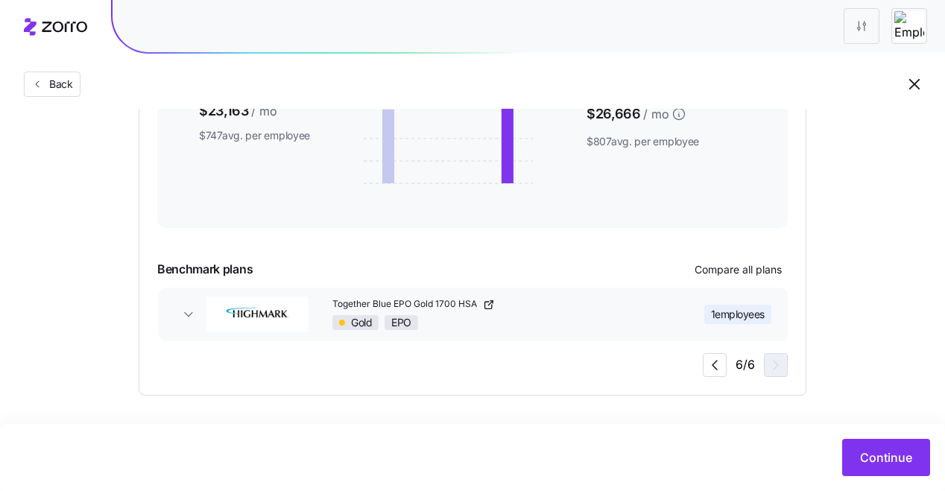
click at [764, 364] on div "6 / 6" at bounding box center [745, 365] width 85 height 24
click at [723, 364] on icon "button" at bounding box center [715, 365] width 18 height 18
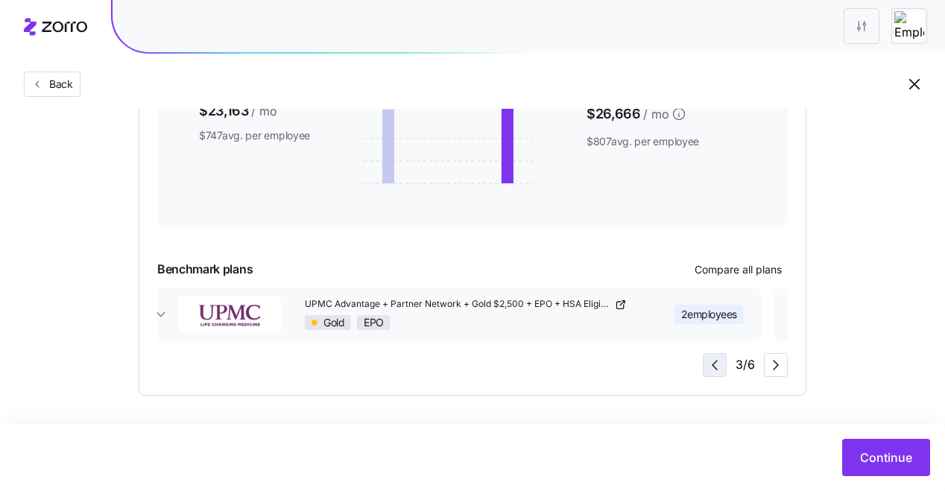
click at [723, 364] on icon "button" at bounding box center [715, 365] width 18 height 18
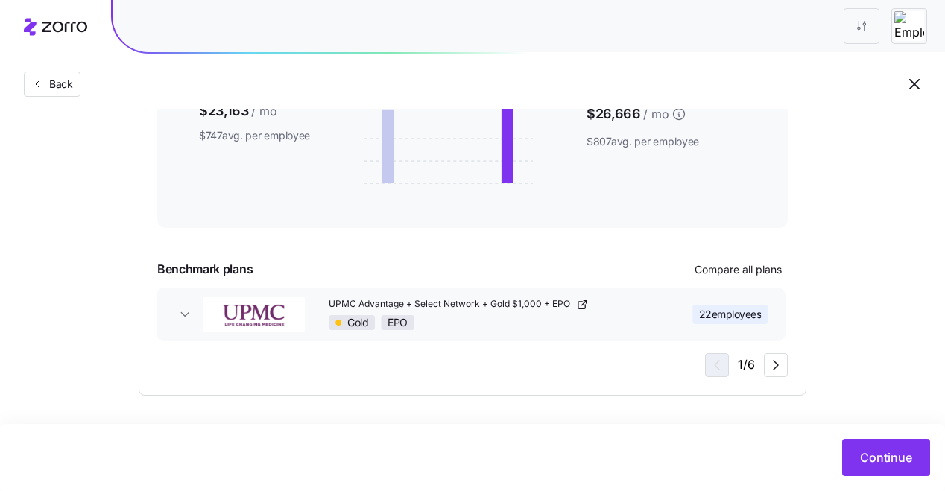
click at [723, 364] on div "1 / 6" at bounding box center [746, 365] width 83 height 24
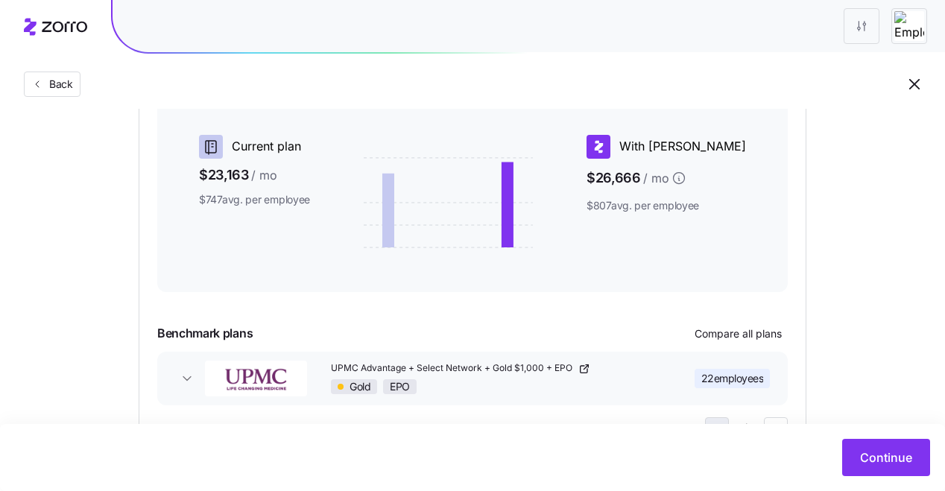
scroll to position [436, 0]
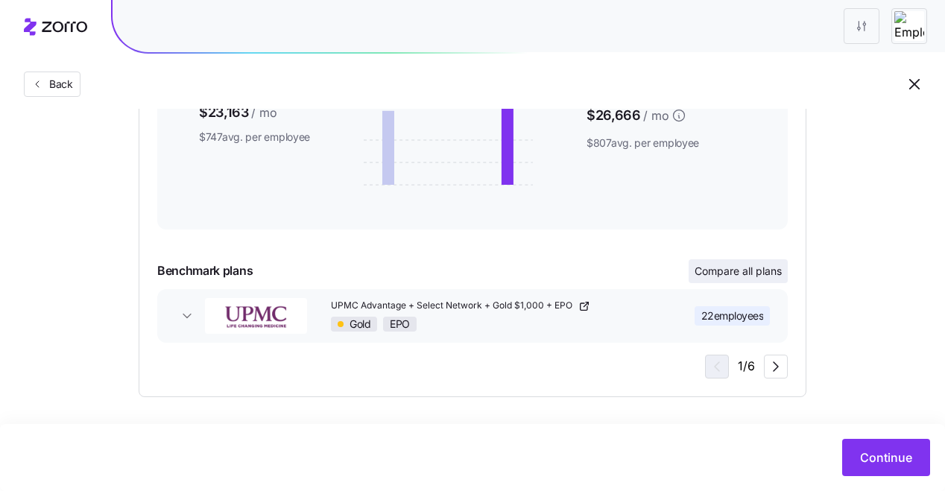
click at [710, 282] on button "Compare all plans" at bounding box center [738, 271] width 99 height 24
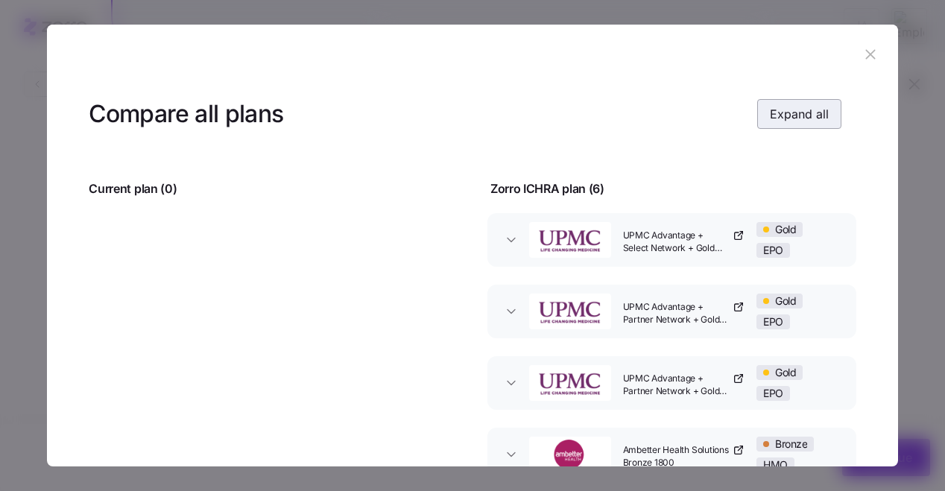
click at [771, 124] on button "Expand all" at bounding box center [799, 114] width 84 height 30
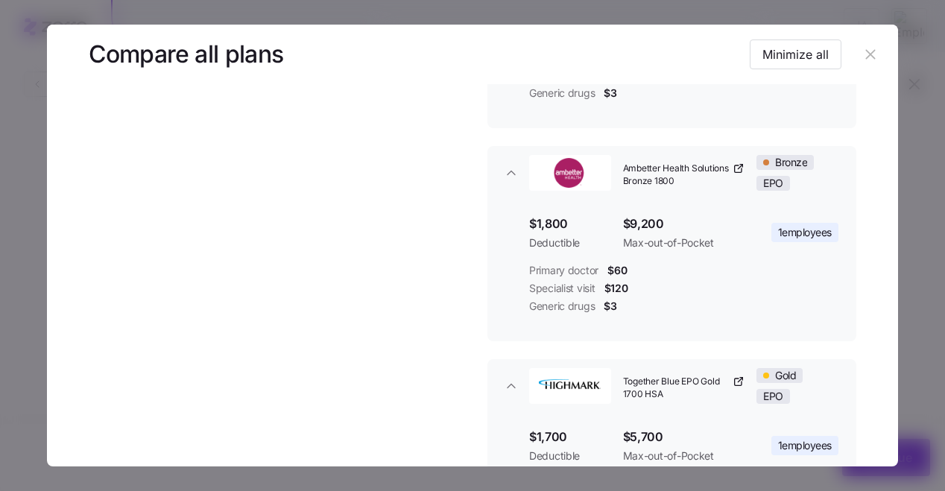
scroll to position [1099, 0]
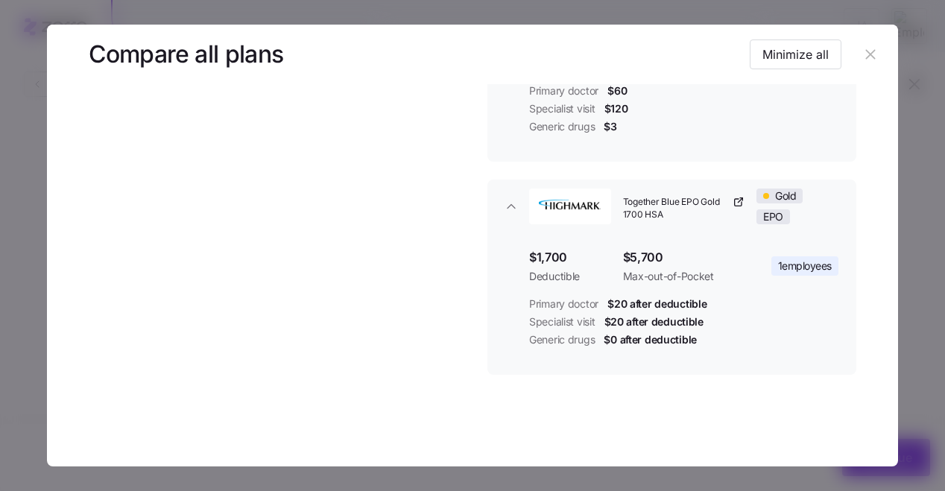
click at [866, 56] on icon "button" at bounding box center [871, 54] width 10 height 10
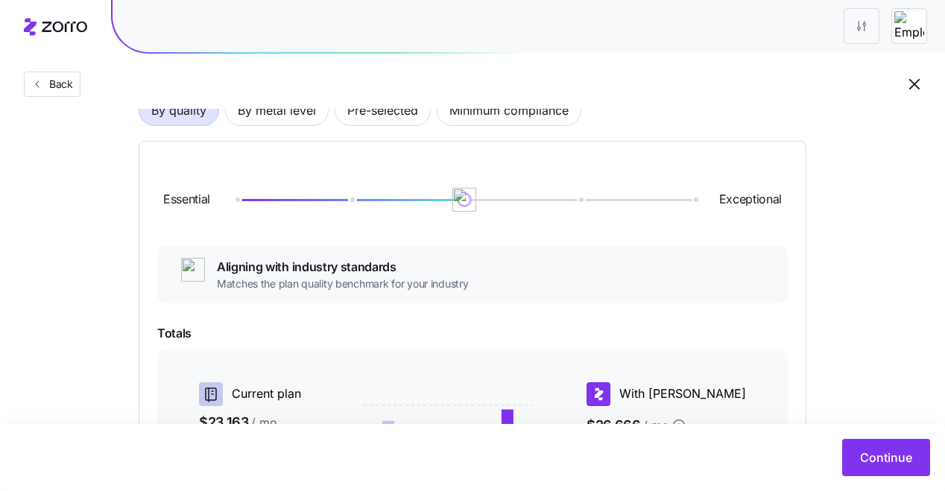
scroll to position [0, 0]
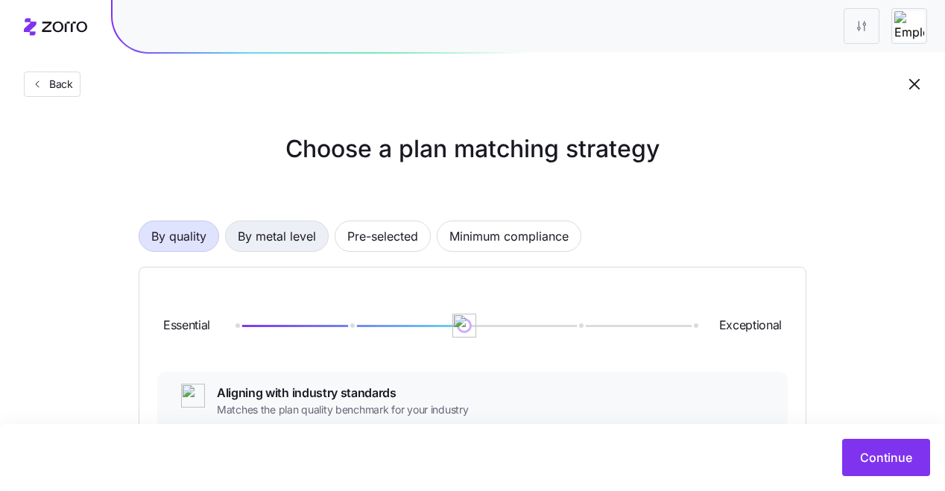
click at [274, 244] on span "By metal level" at bounding box center [277, 236] width 78 height 30
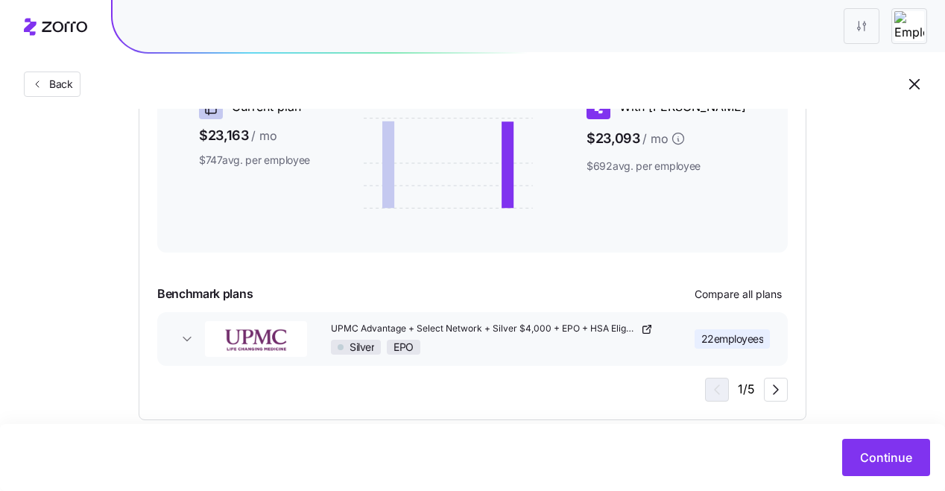
scroll to position [331, 0]
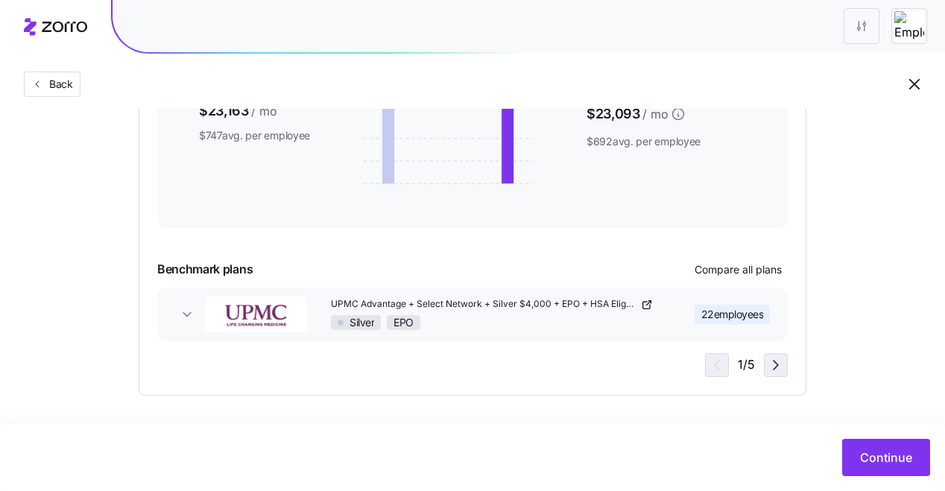
click at [774, 363] on icon "button" at bounding box center [776, 365] width 18 height 18
click at [738, 318] on span "1 employees" at bounding box center [737, 314] width 54 height 15
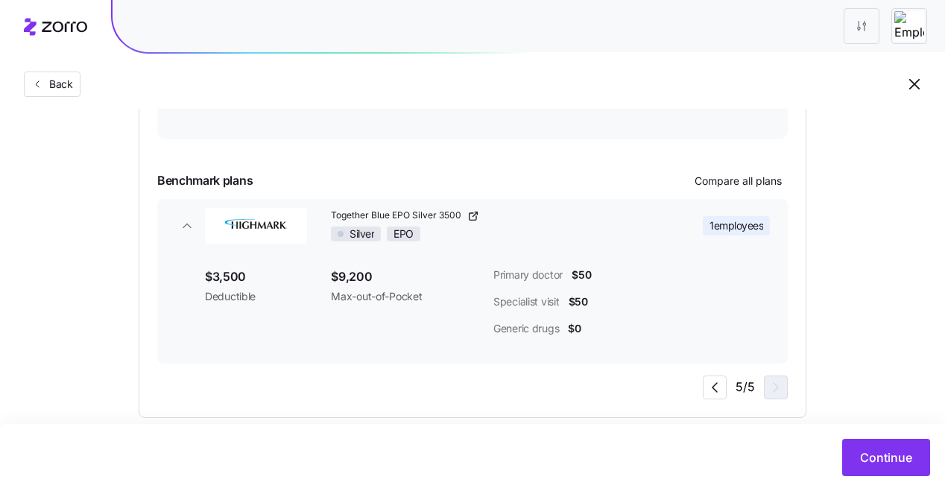
scroll to position [429, 0]
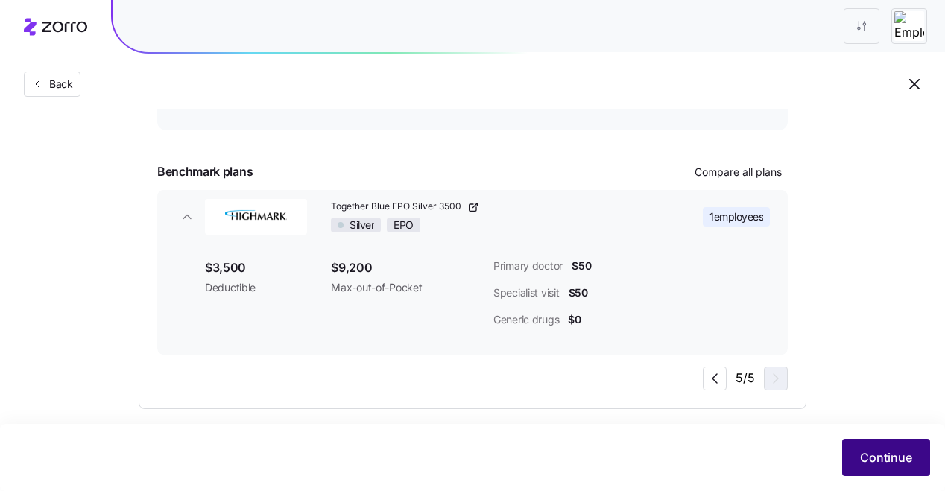
click at [885, 450] on span "Continue" at bounding box center [886, 458] width 52 height 18
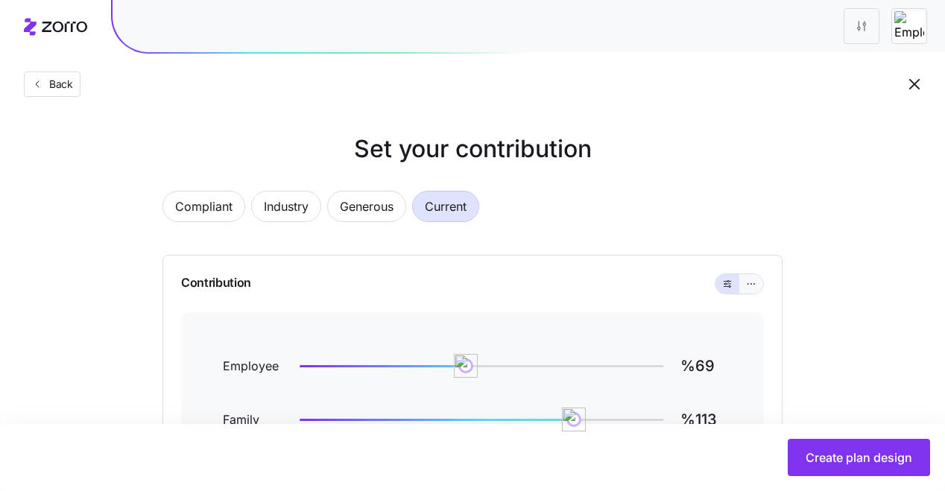
click at [751, 278] on button "button" at bounding box center [751, 284] width 12 height 12
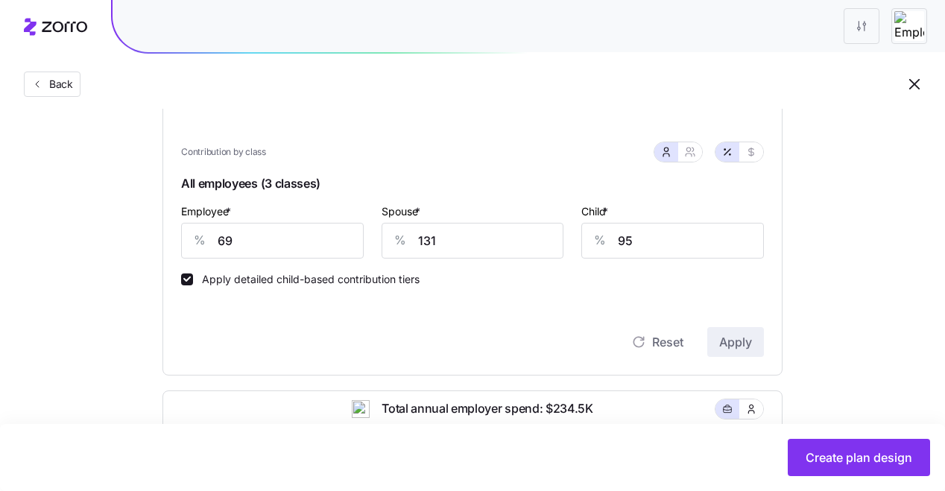
scroll to position [284, 0]
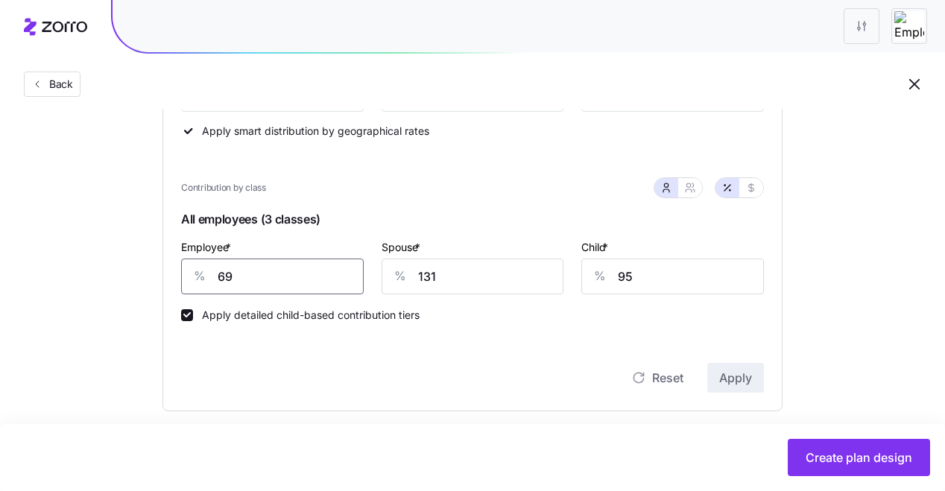
click at [294, 280] on input "69" at bounding box center [272, 277] width 183 height 36
type input "80"
click at [692, 186] on icon "button" at bounding box center [690, 188] width 12 height 12
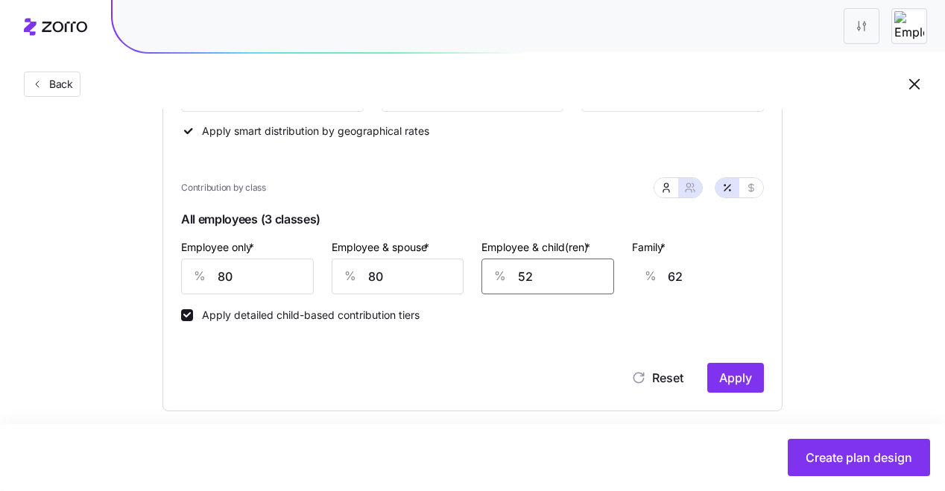
click at [536, 268] on input "52" at bounding box center [548, 277] width 133 height 36
type input "5"
type input "33"
type input "0"
type input "30"
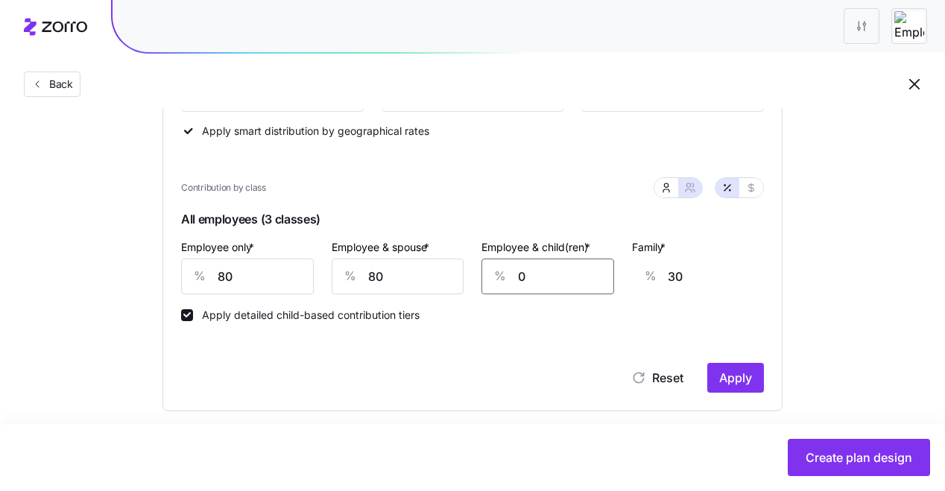
type input "80"
click at [736, 379] on span "Apply" at bounding box center [735, 378] width 33 height 18
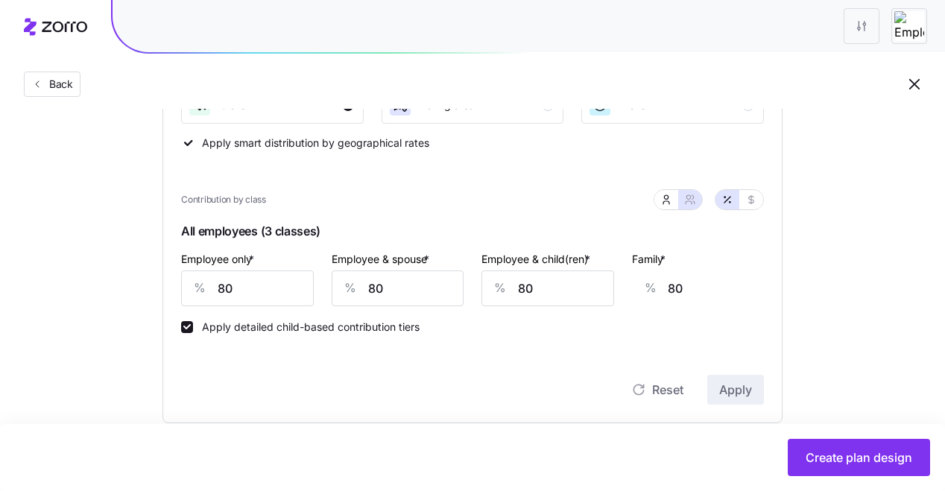
scroll to position [262, 0]
